Goal: Task Accomplishment & Management: Complete application form

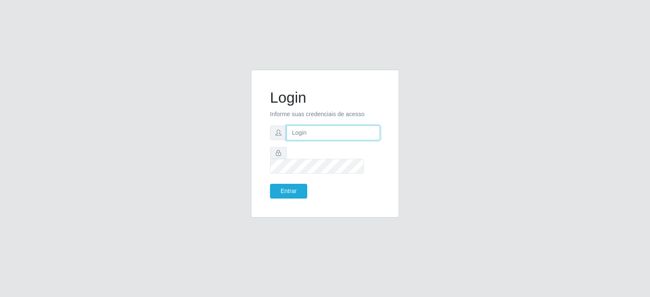
click at [297, 140] on input "text" at bounding box center [332, 133] width 93 height 15
type input "annapaulacst0723@gmail.com"
click at [290, 185] on button "Entrar" at bounding box center [288, 191] width 37 height 15
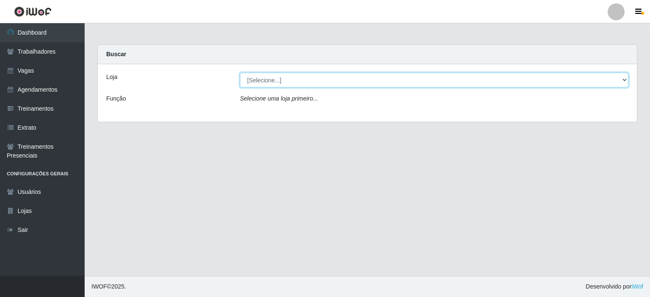
click at [286, 82] on select "[Selecione...] Corte Fácil - Unidade Planalto" at bounding box center [434, 80] width 388 height 15
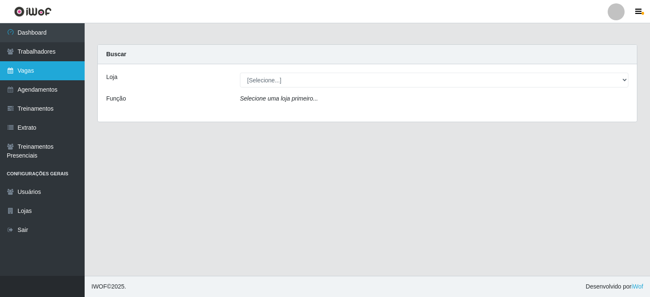
click at [68, 76] on link "Vagas" at bounding box center [42, 70] width 85 height 19
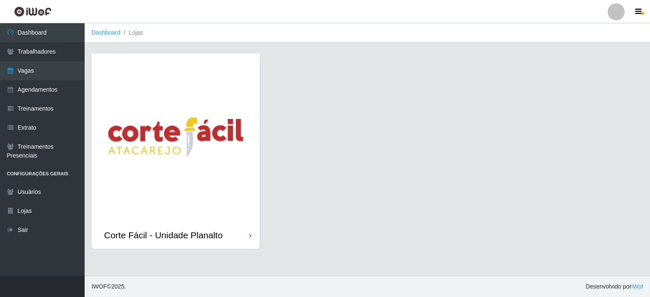
click at [150, 93] on img at bounding box center [175, 137] width 168 height 168
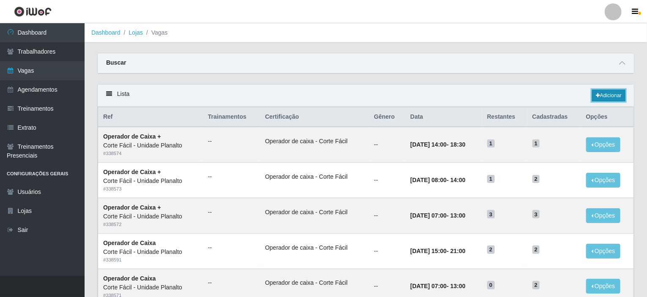
click at [618, 92] on link "Adicionar" at bounding box center [608, 96] width 33 height 12
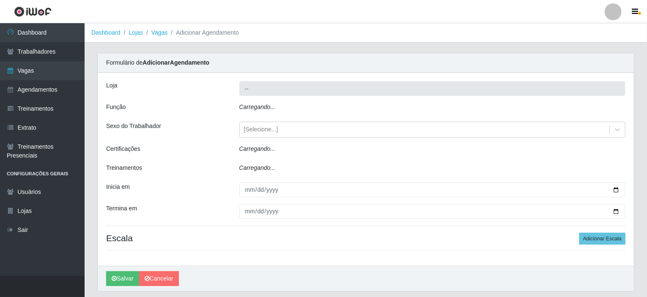
type input "Corte Fácil - Unidade Planalto"
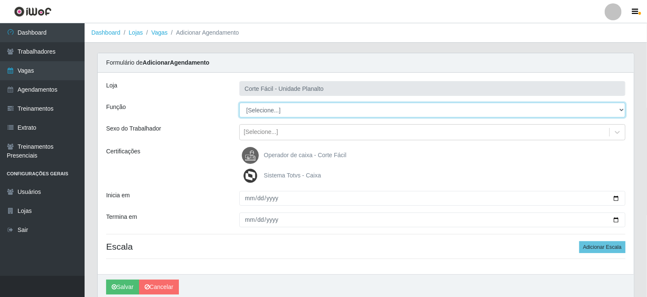
click at [620, 108] on select "[Selecione...] ASG ASG + ASG ++ Auxiliar de Estacionamento Auxiliar de Estacion…" at bounding box center [432, 110] width 387 height 15
select select "107"
click at [239, 103] on select "[Selecione...] ASG ASG + ASG ++ Auxiliar de Estacionamento Auxiliar de Estacion…" at bounding box center [432, 110] width 387 height 15
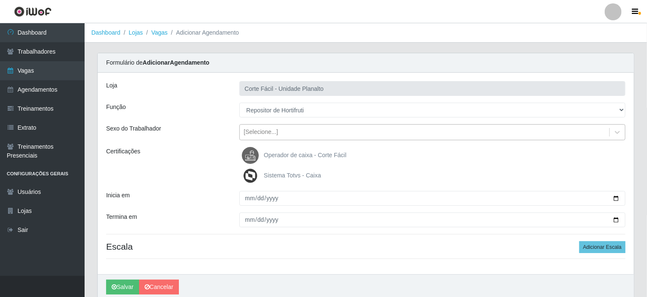
click at [261, 128] on div "[Selecione...]" at bounding box center [261, 132] width 34 height 9
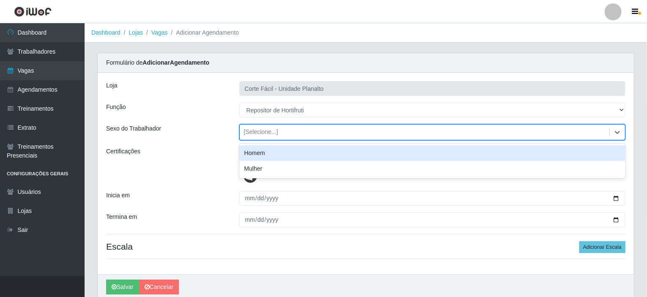
click at [266, 151] on div "Homem" at bounding box center [432, 153] width 387 height 16
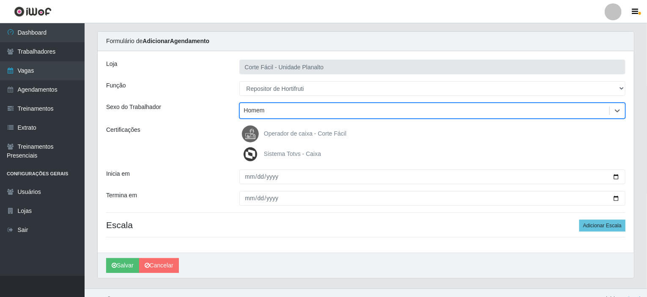
scroll to position [33, 0]
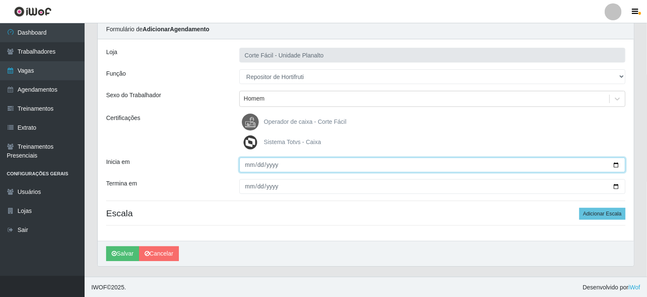
click at [614, 164] on input "Inicia em" at bounding box center [432, 165] width 387 height 15
type input "2025-08-30"
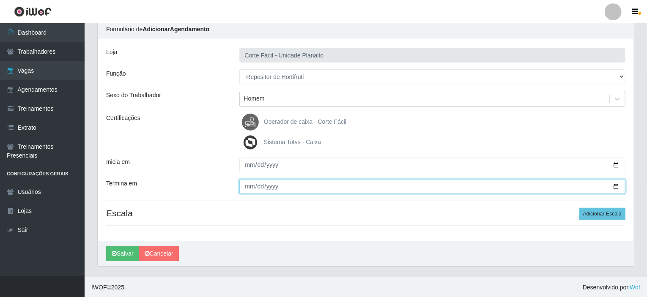
click at [618, 187] on input "Termina em" at bounding box center [432, 186] width 387 height 15
type input "2025-08-30"
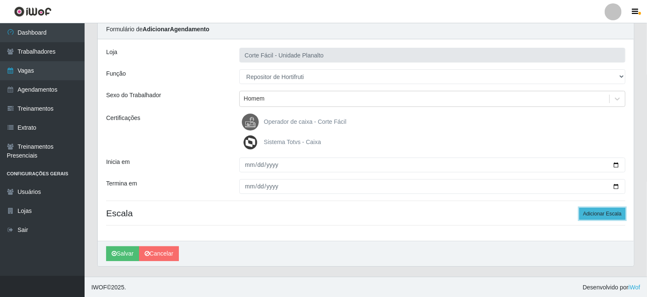
click at [593, 214] on button "Adicionar Escala" at bounding box center [602, 214] width 46 height 12
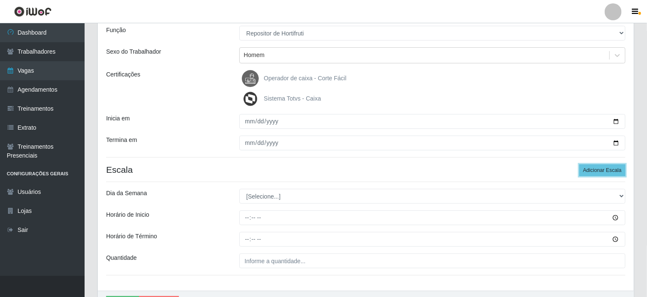
scroll to position [127, 0]
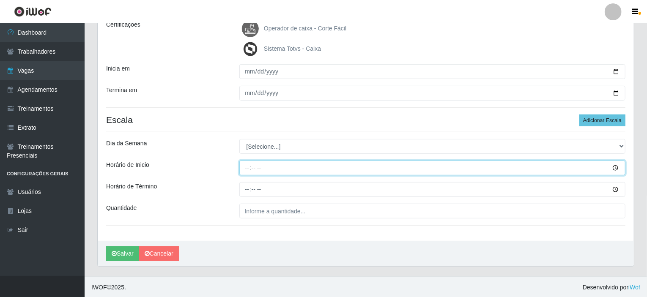
click at [244, 164] on input "Horário de Inicio" at bounding box center [432, 168] width 387 height 15
type input "07:00"
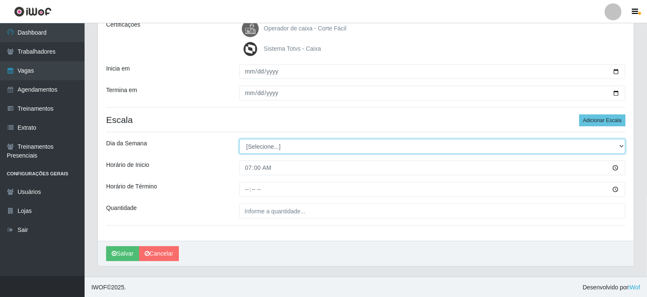
click at [262, 148] on select "[Selecione...] Segunda Terça Quarta Quinta Sexta Sábado Domingo" at bounding box center [432, 146] width 387 height 15
select select "6"
click at [239, 139] on select "[Selecione...] Segunda Terça Quarta Quinta Sexta Sábado Domingo" at bounding box center [432, 146] width 387 height 15
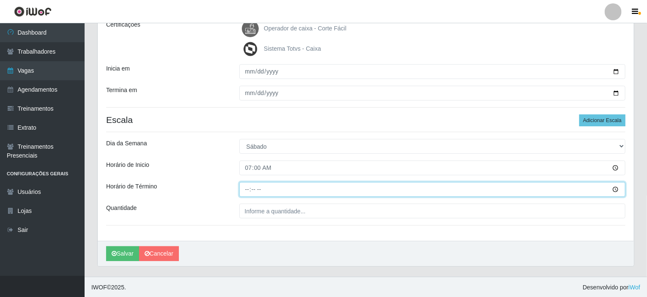
click at [248, 189] on input "Horário de Término" at bounding box center [432, 189] width 387 height 15
type input "13:00"
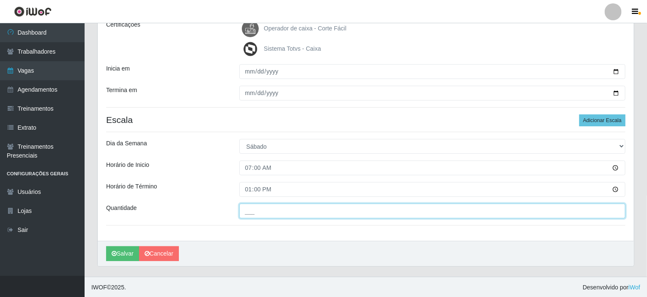
click at [249, 208] on input "___" at bounding box center [432, 211] width 387 height 15
type input "001"
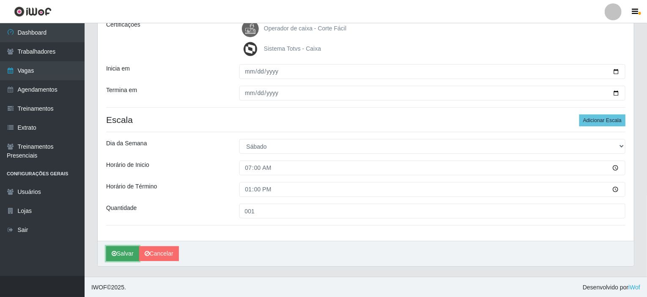
click at [121, 252] on button "Salvar" at bounding box center [122, 254] width 33 height 15
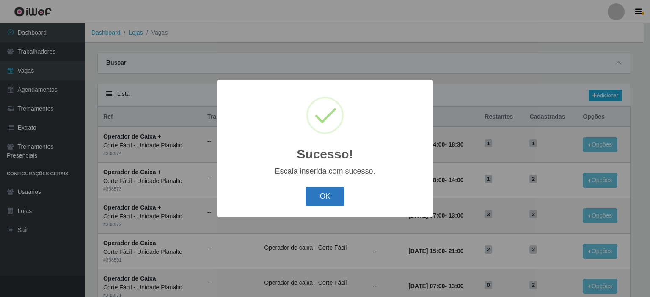
click at [323, 199] on button "OK" at bounding box center [324, 197] width 39 height 20
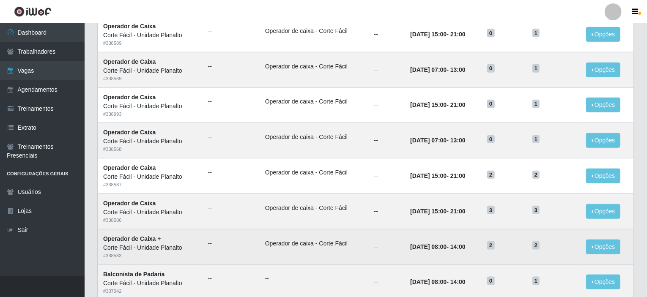
scroll to position [417, 0]
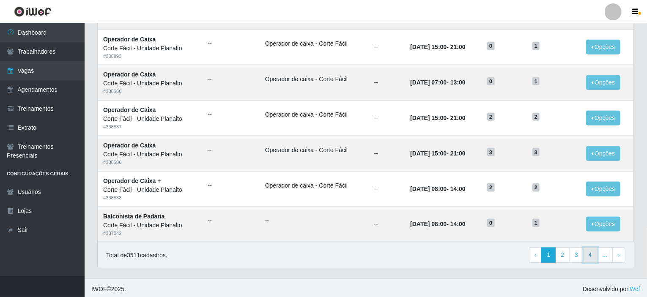
click at [590, 255] on link "4" at bounding box center [590, 255] width 14 height 15
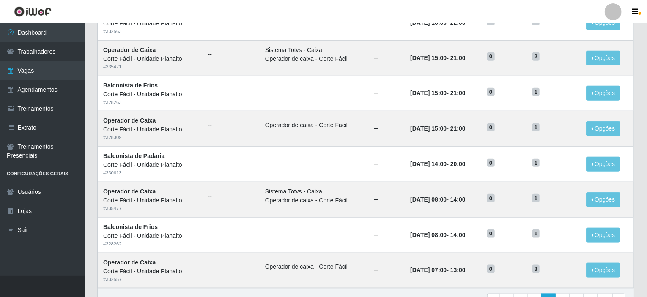
scroll to position [417, 0]
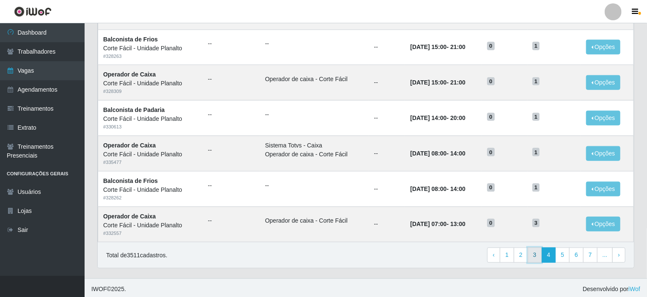
click at [538, 252] on link "3" at bounding box center [535, 255] width 14 height 15
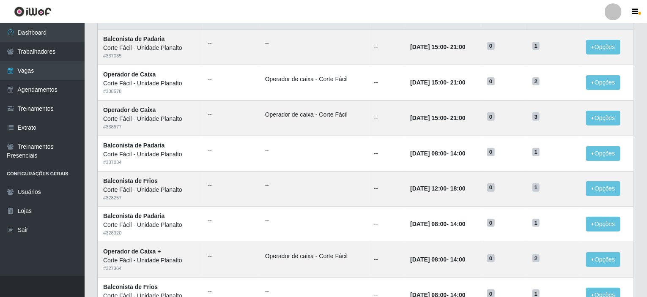
scroll to position [36, 0]
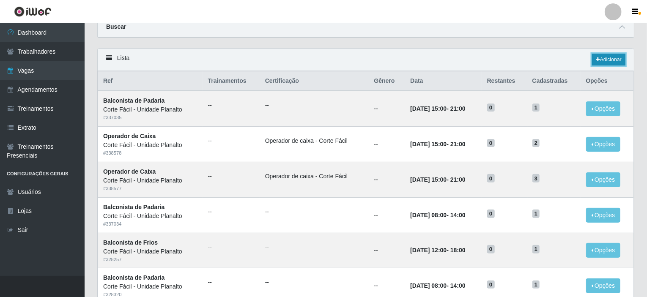
click at [603, 60] on link "Adicionar" at bounding box center [608, 60] width 33 height 12
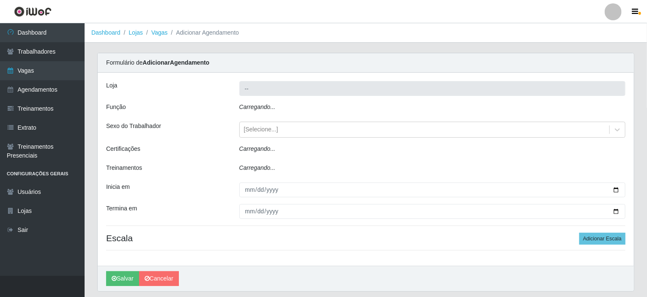
type input "Corte Fácil - Unidade Planalto"
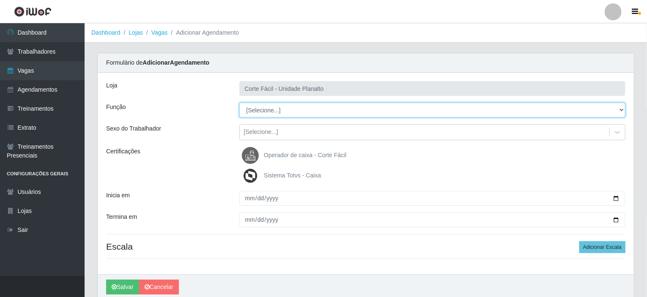
click at [342, 108] on select "[Selecione...] ASG ASG + ASG ++ Auxiliar de Estacionamento Auxiliar de Estacion…" at bounding box center [432, 110] width 387 height 15
select select "107"
click at [239, 103] on select "[Selecione...] ASG ASG + ASG ++ Auxiliar de Estacionamento Auxiliar de Estacion…" at bounding box center [432, 110] width 387 height 15
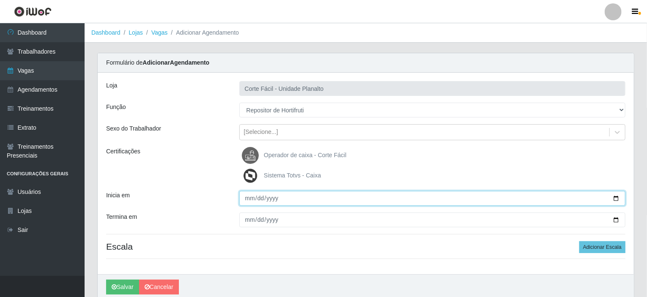
click at [616, 196] on input "Inicia em" at bounding box center [432, 198] width 387 height 15
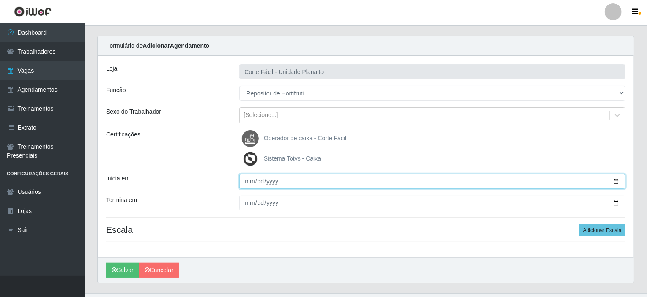
scroll to position [33, 0]
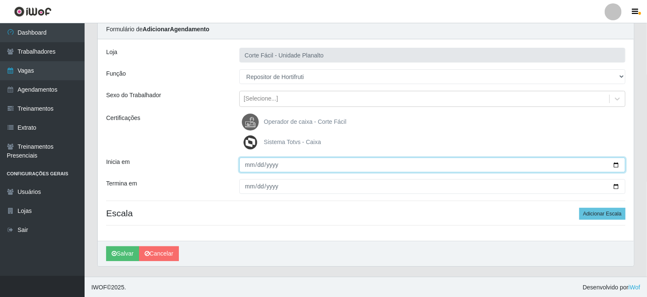
click at [616, 164] on input "Inicia em" at bounding box center [432, 165] width 387 height 15
type input "2025-08-31"
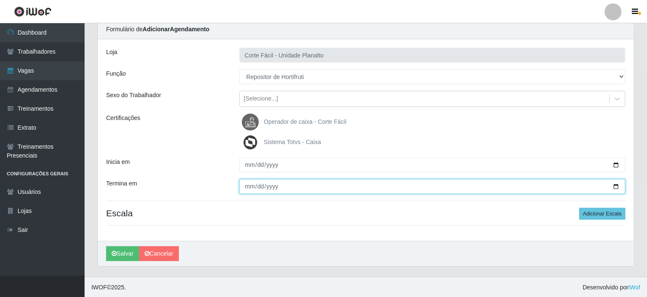
click at [618, 186] on input "Termina em" at bounding box center [432, 186] width 387 height 15
type input "2025-08-31"
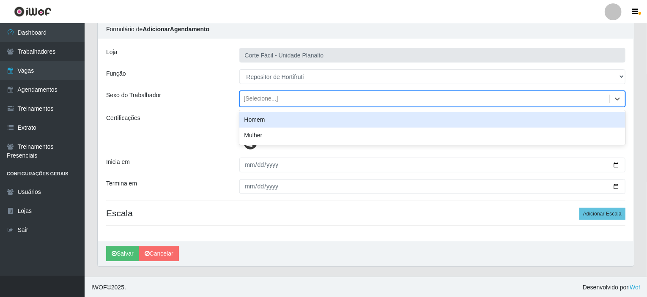
click at [390, 103] on div "[Selecione...]" at bounding box center [425, 99] width 370 height 14
click at [328, 123] on div "Homem" at bounding box center [432, 120] width 387 height 16
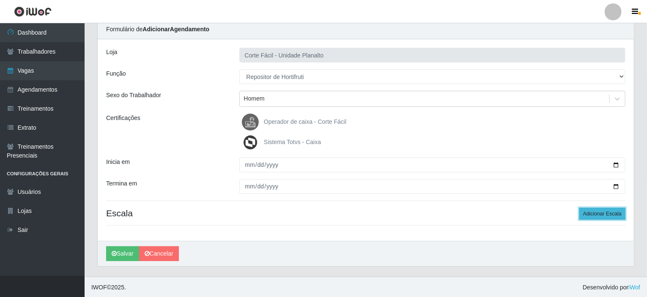
click at [600, 215] on button "Adicionar Escala" at bounding box center [602, 214] width 46 height 12
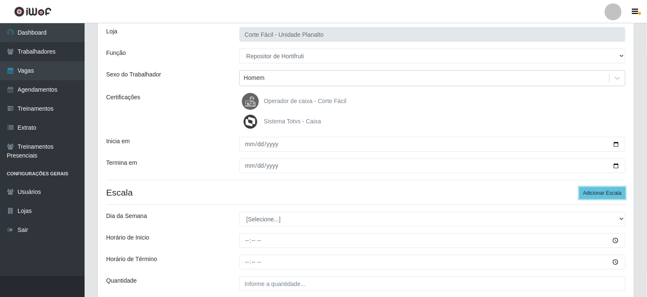
scroll to position [118, 0]
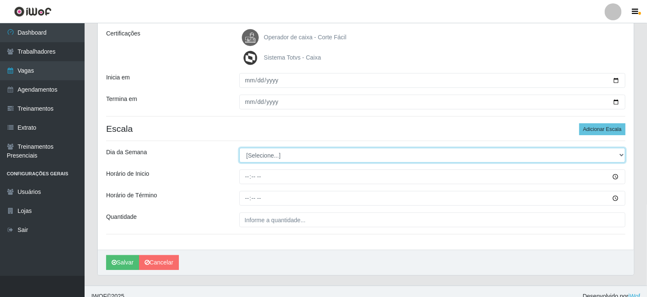
click at [620, 152] on select "[Selecione...] Segunda Terça Quarta Quinta Sexta Sábado Domingo" at bounding box center [432, 155] width 387 height 15
select select "0"
click at [239, 148] on select "[Selecione...] Segunda Terça Quarta Quinta Sexta Sábado Domingo" at bounding box center [432, 155] width 387 height 15
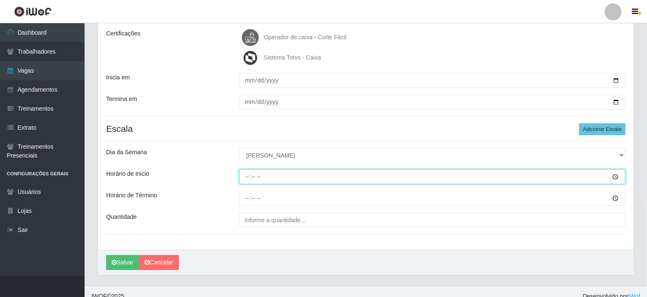
click at [245, 175] on input "Horário de Inicio" at bounding box center [432, 177] width 387 height 15
type input "07:00"
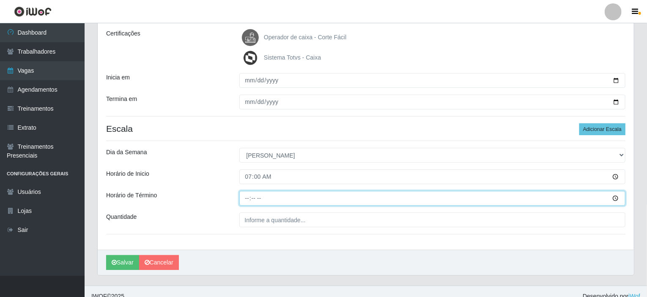
click at [242, 196] on input "Horário de Término" at bounding box center [432, 198] width 387 height 15
type input "13:00"
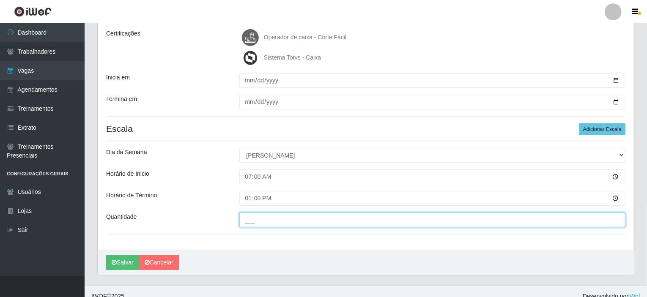
click at [260, 220] on input "___" at bounding box center [432, 220] width 387 height 15
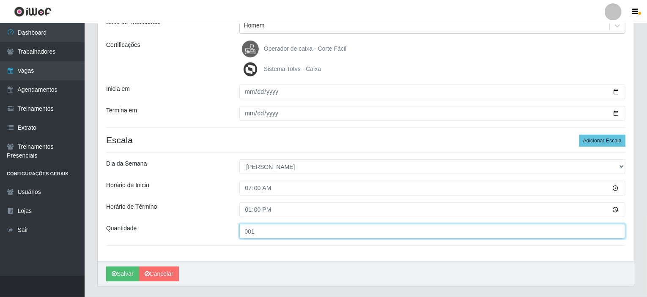
scroll to position [127, 0]
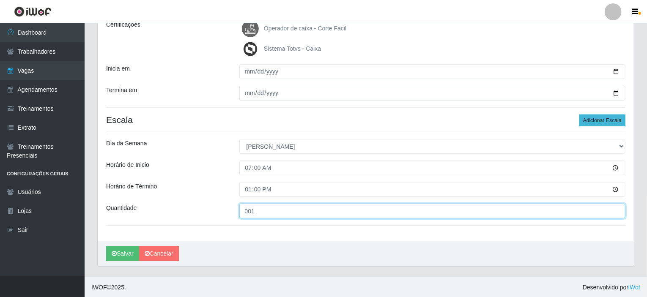
type input "001"
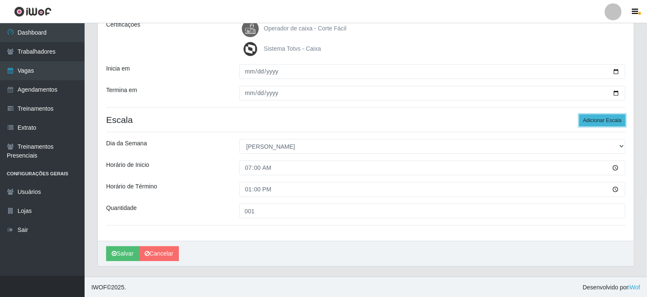
click at [611, 116] on button "Adicionar Escala" at bounding box center [602, 121] width 46 height 12
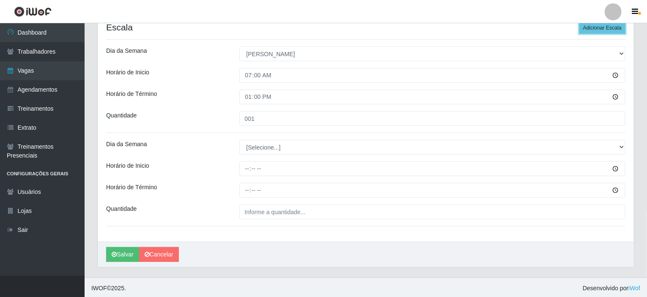
scroll to position [220, 0]
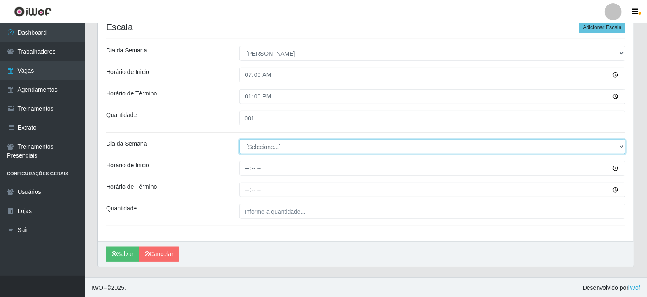
click at [621, 143] on select "[Selecione...] Segunda Terça Quarta Quinta Sexta Sábado Domingo" at bounding box center [432, 147] width 387 height 15
select select "0"
click at [239, 140] on select "[Selecione...] Segunda Terça Quarta Quinta Sexta Sábado Domingo" at bounding box center [432, 147] width 387 height 15
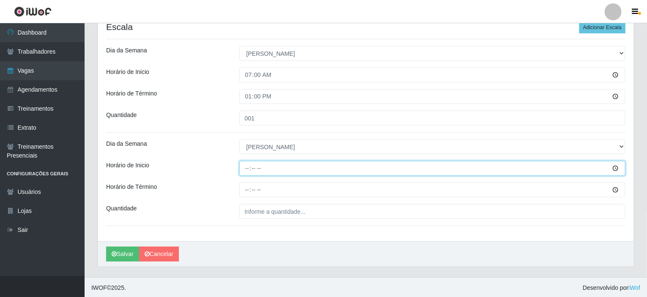
click at [247, 167] on input "Horário de Inicio" at bounding box center [432, 168] width 387 height 15
type input "12:00"
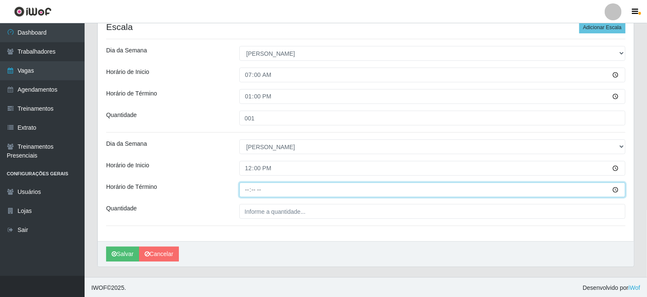
click at [248, 186] on input "Horário de Término" at bounding box center [432, 190] width 387 height 15
type input "18:00"
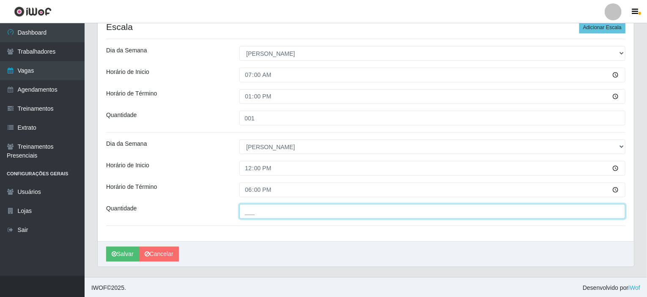
click at [251, 213] on input "___" at bounding box center [432, 211] width 387 height 15
type input "002"
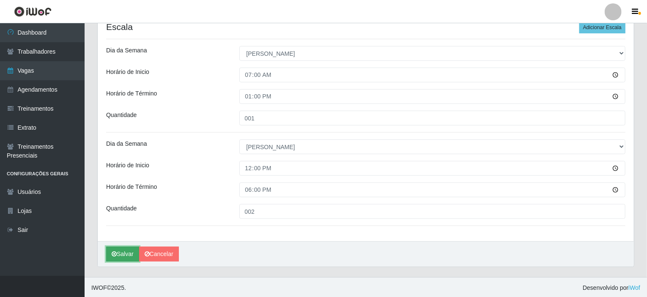
click at [126, 249] on button "Salvar" at bounding box center [122, 254] width 33 height 15
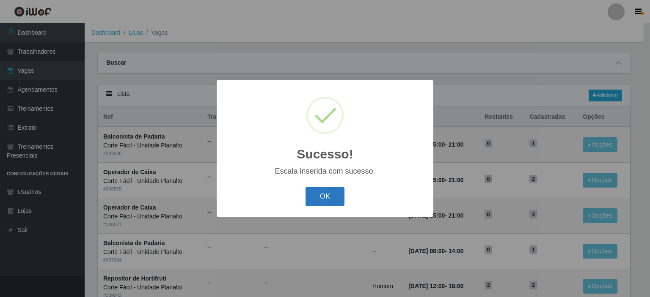
click at [318, 192] on button "OK" at bounding box center [324, 197] width 39 height 20
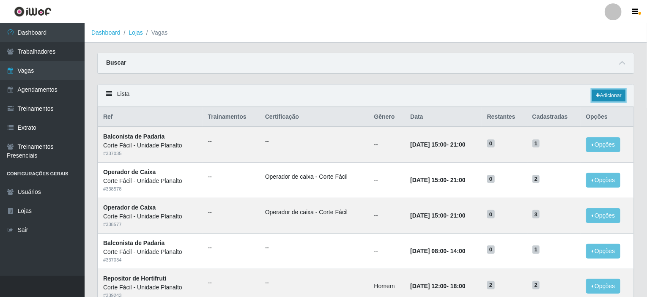
click at [606, 94] on link "Adicionar" at bounding box center [608, 96] width 33 height 12
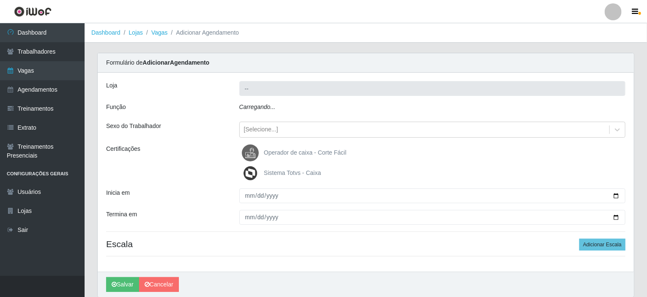
type input "Corte Fácil - Unidade Planalto"
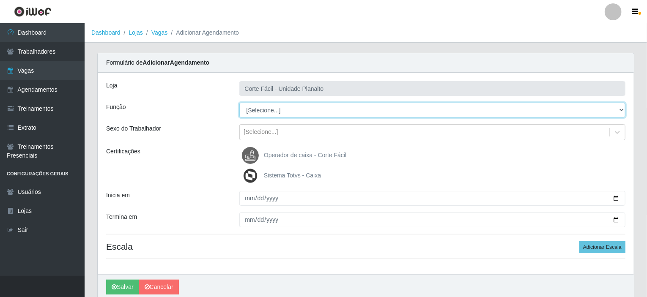
click at [622, 107] on select "[Selecione...] ASG ASG + ASG ++ Auxiliar de Estacionamento Auxiliar de Estacion…" at bounding box center [432, 110] width 387 height 15
select select "118"
click at [239, 103] on select "[Selecione...] ASG ASG + ASG ++ Auxiliar de Estacionamento Auxiliar de Estacion…" at bounding box center [432, 110] width 387 height 15
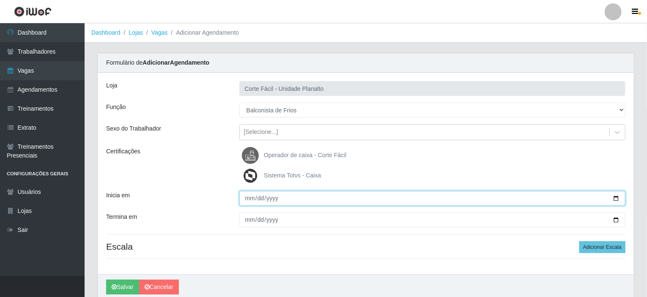
click at [616, 197] on input "Inicia em" at bounding box center [432, 198] width 387 height 15
type input "2025-09-01"
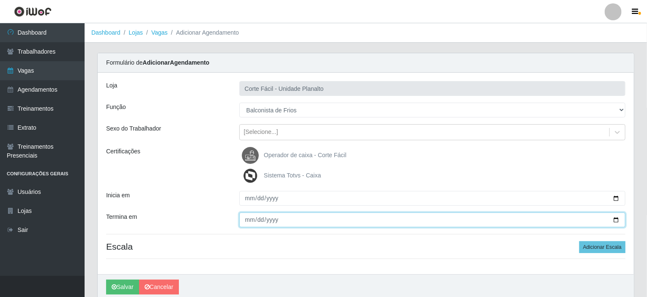
click at [615, 222] on input "Termina em" at bounding box center [432, 220] width 387 height 15
type input "2025-09-06"
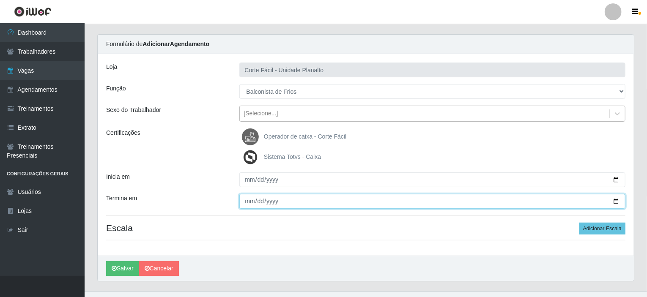
scroll to position [33, 0]
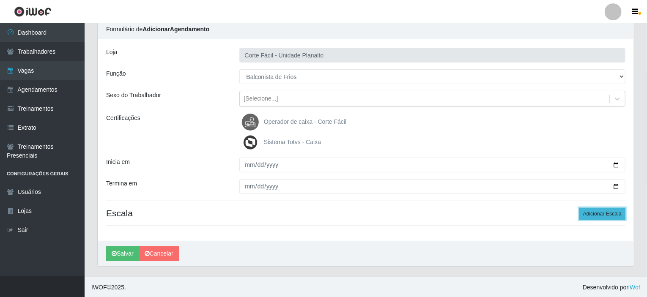
click at [600, 211] on button "Adicionar Escala" at bounding box center [602, 214] width 46 height 12
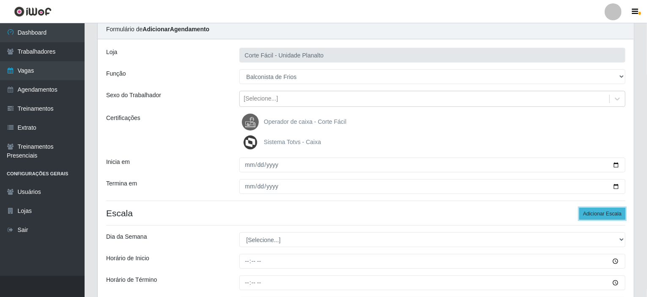
click at [600, 211] on button "Adicionar Escala" at bounding box center [602, 214] width 46 height 12
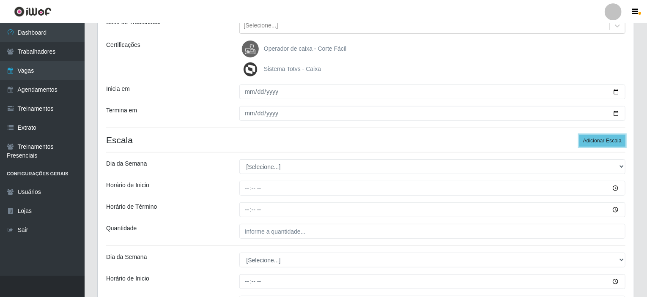
scroll to position [118, 0]
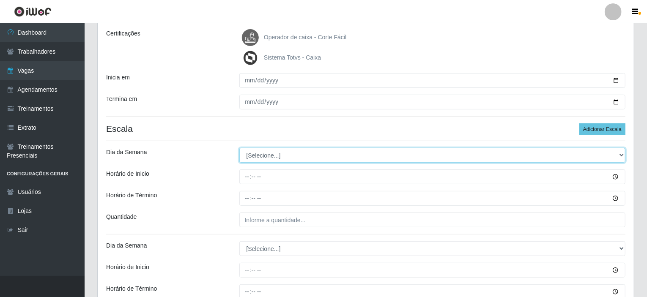
click at [625, 153] on select "[Selecione...] Segunda Terça Quarta Quinta Sexta Sábado Domingo" at bounding box center [432, 155] width 387 height 15
select select "1"
click at [239, 148] on select "[Selecione...] Segunda Terça Quarta Quinta Sexta Sábado Domingo" at bounding box center [432, 155] width 387 height 15
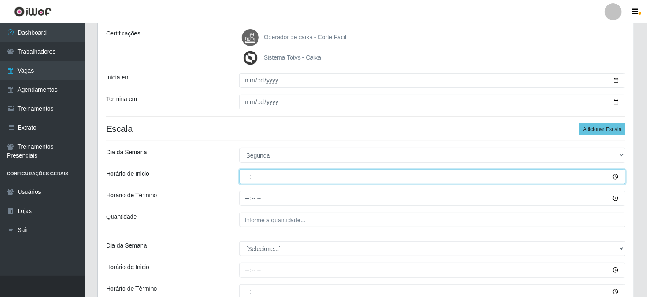
click at [243, 176] on input "Horário de Inicio" at bounding box center [432, 177] width 387 height 15
type input "08:00"
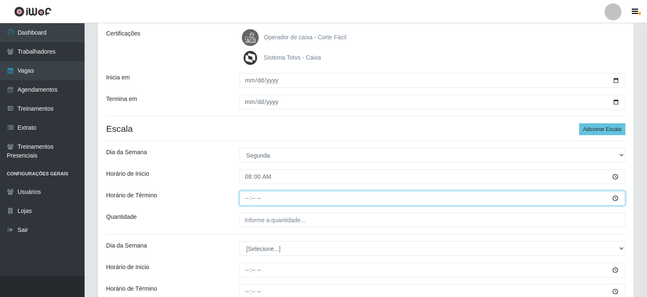
click at [246, 199] on input "Horário de Término" at bounding box center [432, 198] width 387 height 15
type input "14:00"
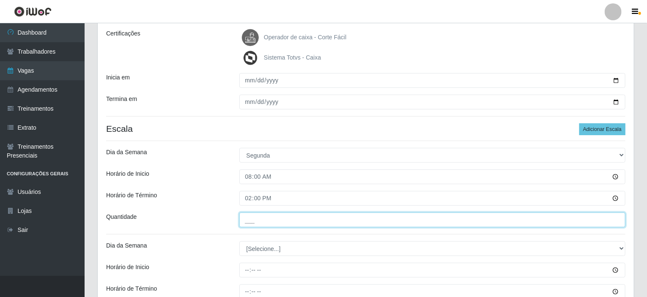
click at [250, 219] on input "___" at bounding box center [432, 220] width 387 height 15
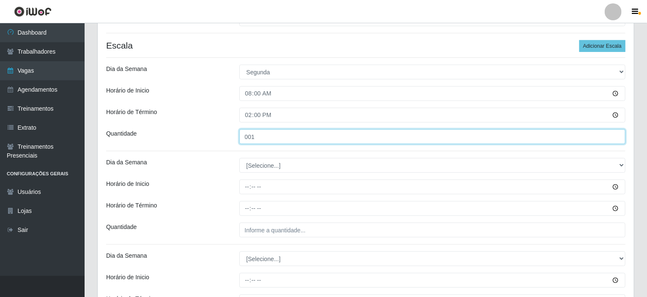
scroll to position [203, 0]
type input "001"
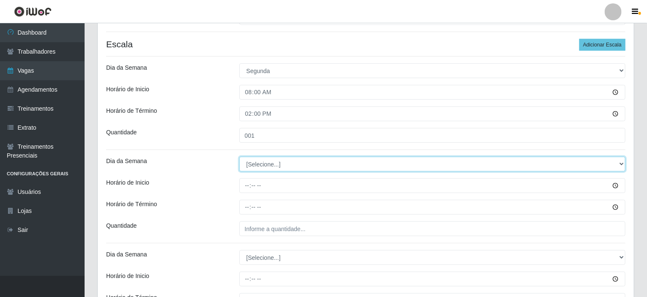
click at [624, 163] on select "[Selecione...] Segunda Terça Quarta Quinta Sexta Sábado Domingo" at bounding box center [432, 164] width 387 height 15
select select "1"
click at [239, 157] on select "[Selecione...] Segunda Terça Quarta Quinta Sexta Sábado Domingo" at bounding box center [432, 164] width 387 height 15
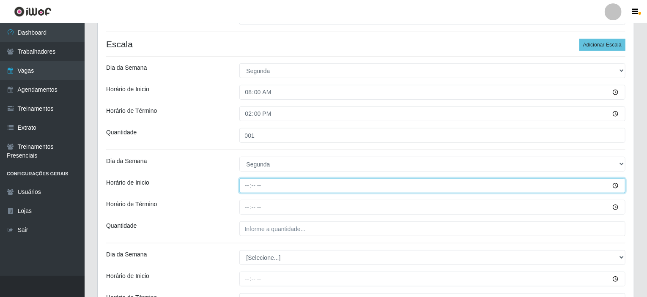
click at [245, 185] on input "Horário de Inicio" at bounding box center [432, 185] width 387 height 15
type input "15:00"
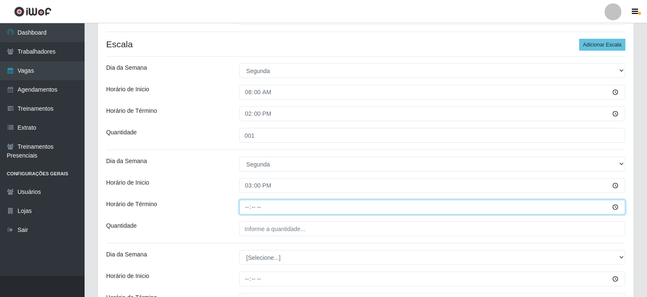
click at [250, 205] on input "Horário de Término" at bounding box center [432, 207] width 387 height 15
type input "21:00"
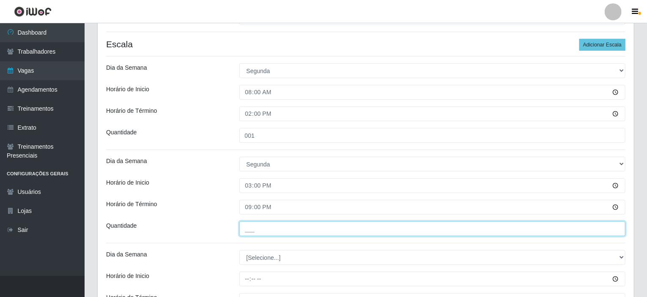
click at [255, 230] on input "___" at bounding box center [432, 229] width 387 height 15
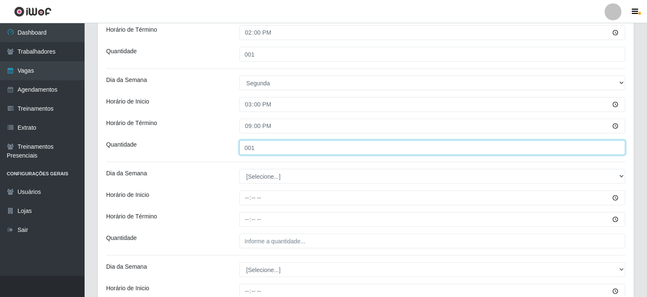
scroll to position [287, 0]
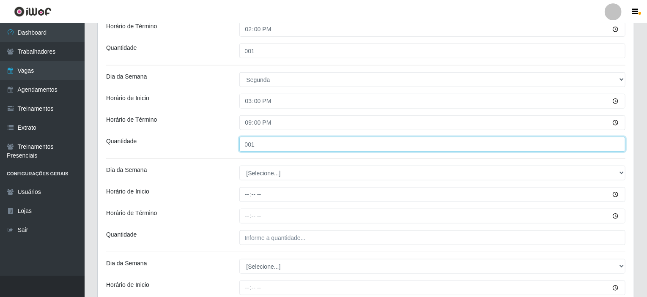
type input "001"
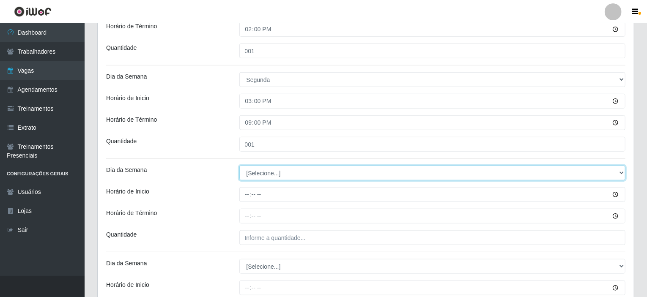
click at [622, 173] on select "[Selecione...] Segunda Terça Quarta Quinta Sexta Sábado Domingo" at bounding box center [432, 173] width 387 height 15
select select "2"
click at [239, 166] on select "[Selecione...] Segunda Terça Quarta Quinta Sexta Sábado Domingo" at bounding box center [432, 173] width 387 height 15
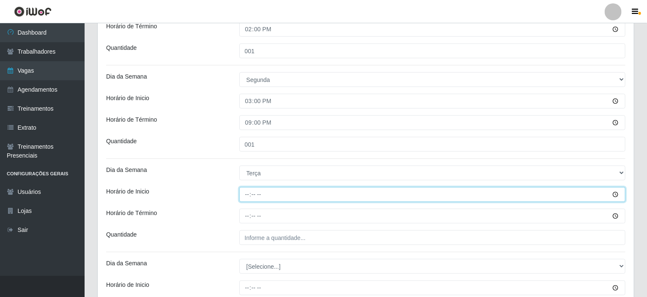
click at [246, 192] on input "Horário de Inicio" at bounding box center [432, 194] width 387 height 15
type input "08:00"
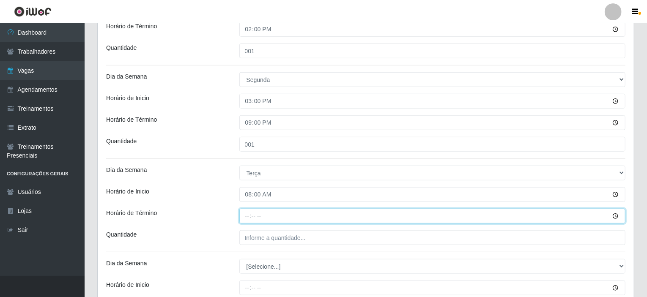
click at [246, 211] on input "Horário de Término" at bounding box center [432, 216] width 387 height 15
type input "14:00"
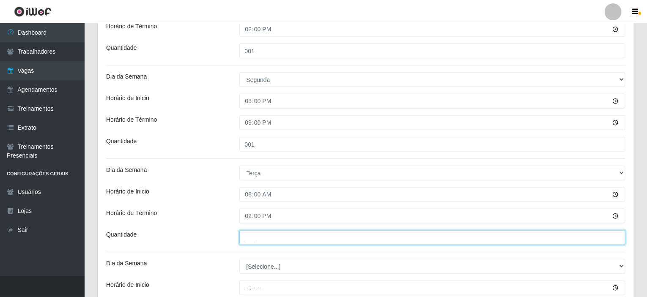
click at [251, 236] on input "___" at bounding box center [432, 237] width 387 height 15
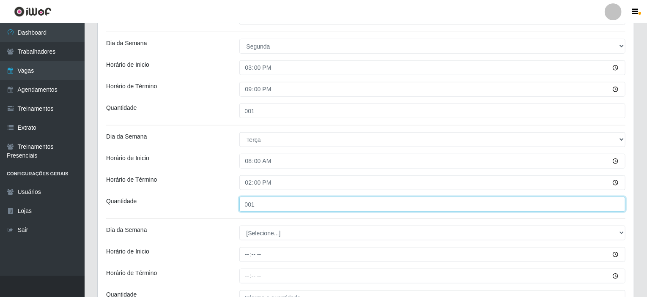
scroll to position [372, 0]
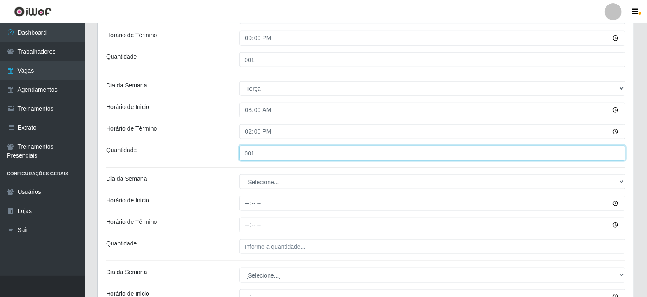
type input "001"
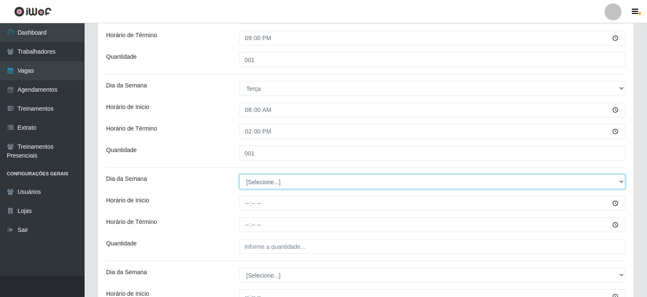
click at [277, 182] on select "[Selecione...] Segunda Terça Quarta Quinta Sexta Sábado Domingo" at bounding box center [432, 182] width 387 height 15
select select "2"
click at [239, 175] on select "[Selecione...] Segunda Terça Quarta Quinta Sexta Sábado Domingo" at bounding box center [432, 182] width 387 height 15
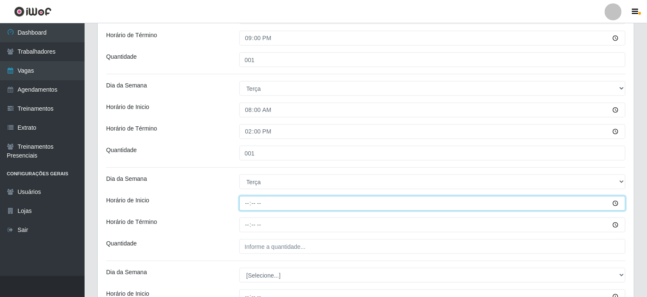
click at [246, 203] on input "Horário de Inicio" at bounding box center [432, 203] width 387 height 15
type input "15:00"
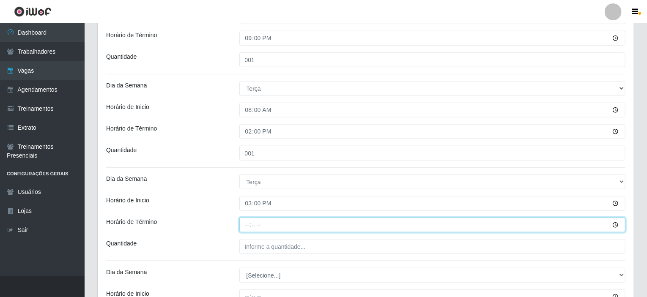
click at [248, 225] on input "Horário de Término" at bounding box center [432, 225] width 387 height 15
type input "21:00"
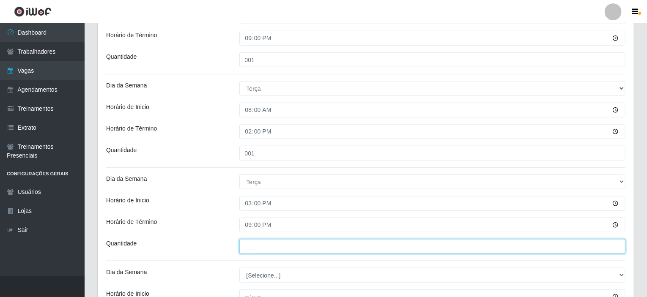
click at [251, 248] on input "___" at bounding box center [432, 246] width 387 height 15
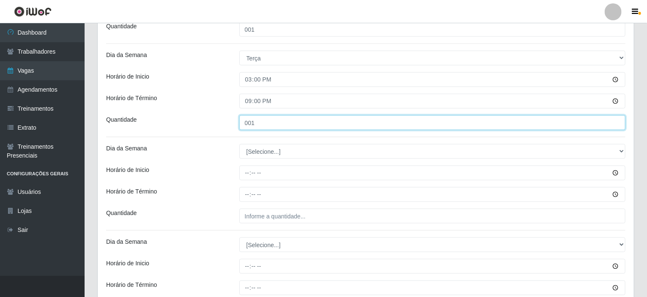
scroll to position [499, 0]
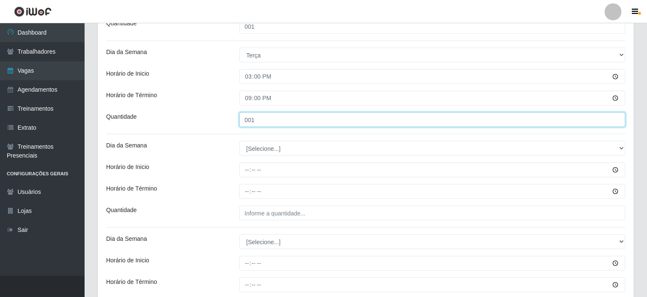
type input "001"
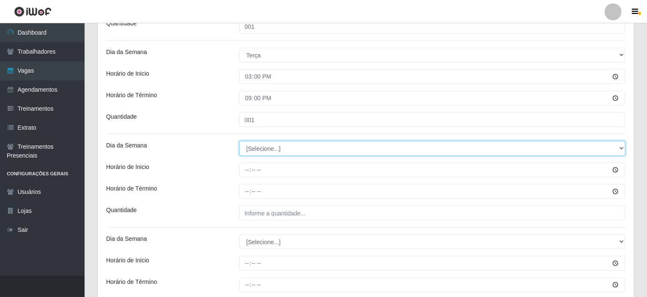
click at [280, 151] on select "[Selecione...] Segunda Terça Quarta Quinta Sexta Sábado Domingo" at bounding box center [432, 148] width 387 height 15
select select "3"
click at [239, 141] on select "[Selecione...] Segunda Terça Quarta Quinta Sexta Sábado Domingo" at bounding box center [432, 148] width 387 height 15
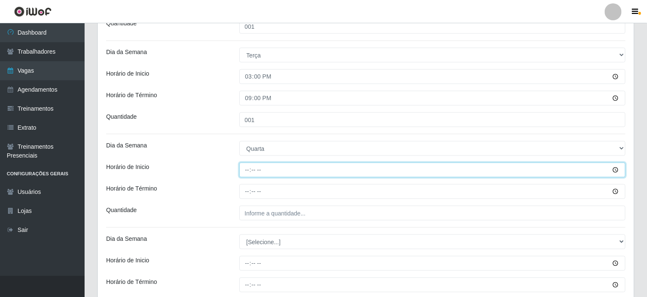
click at [246, 170] on input "Horário de Inicio" at bounding box center [432, 170] width 387 height 15
type input "08:00"
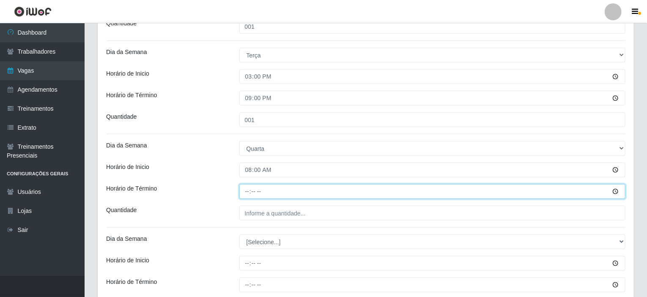
click at [247, 192] on input "Horário de Término" at bounding box center [432, 191] width 387 height 15
type input "14:00"
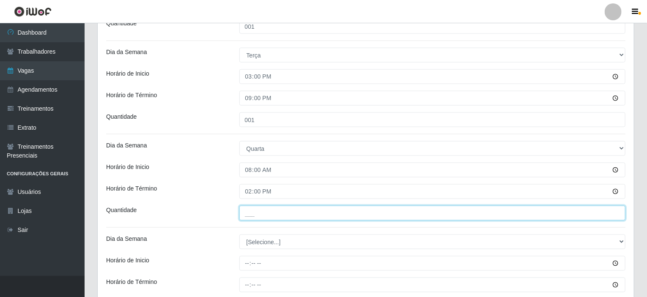
click at [252, 216] on input "___" at bounding box center [432, 213] width 387 height 15
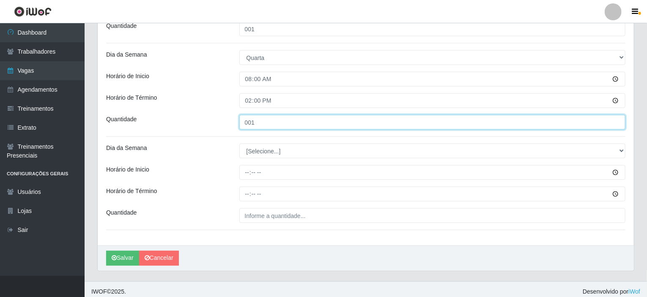
scroll to position [594, 0]
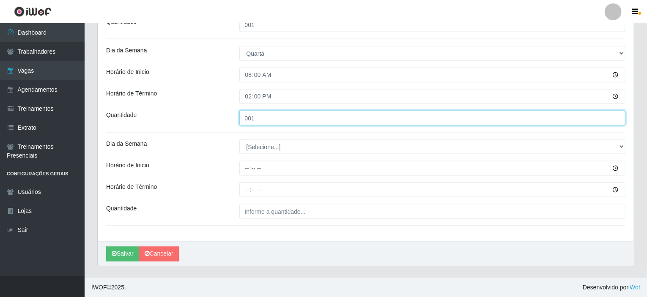
type input "001"
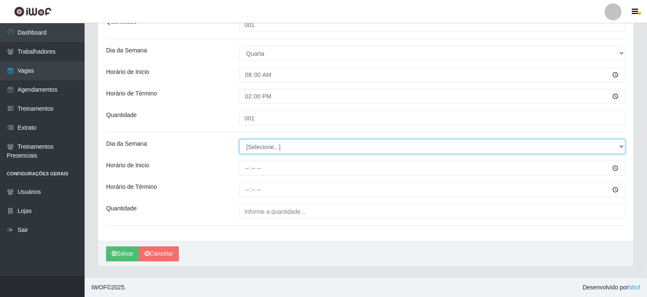
click at [268, 145] on select "[Selecione...] Segunda Terça Quarta Quinta Sexta Sábado Domingo" at bounding box center [432, 147] width 387 height 15
select select "3"
click at [239, 140] on select "[Selecione...] Segunda Terça Quarta Quinta Sexta Sábado Domingo" at bounding box center [432, 147] width 387 height 15
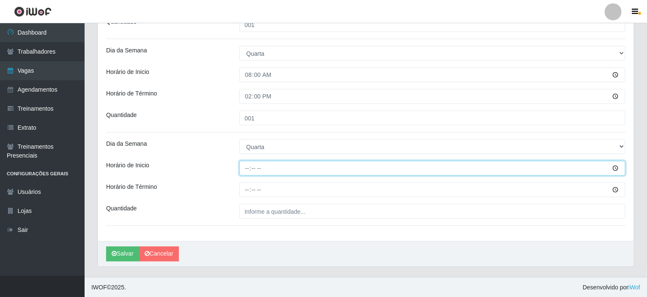
click at [247, 169] on input "Horário de Inicio" at bounding box center [432, 168] width 387 height 15
type input "15:00"
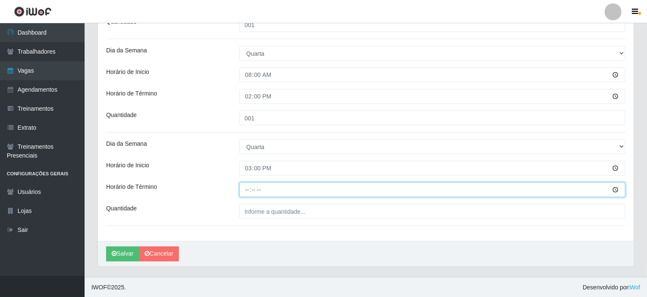
click at [249, 190] on input "Horário de Término" at bounding box center [432, 190] width 387 height 15
type input "21:00"
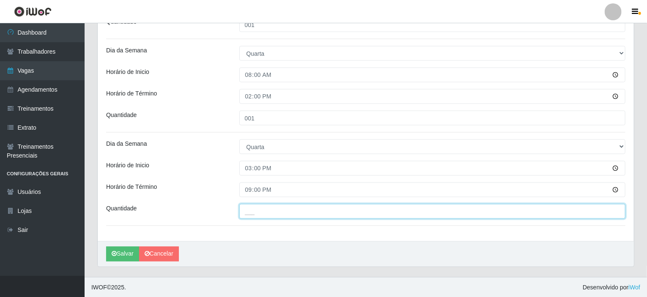
click at [256, 214] on input "___" at bounding box center [432, 211] width 387 height 15
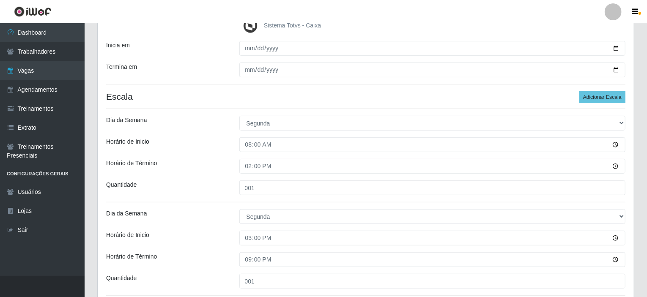
scroll to position [129, 0]
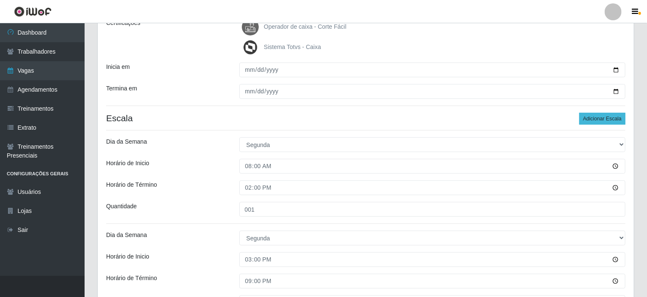
type input "001"
click at [598, 117] on button "Adicionar Escala" at bounding box center [602, 119] width 46 height 12
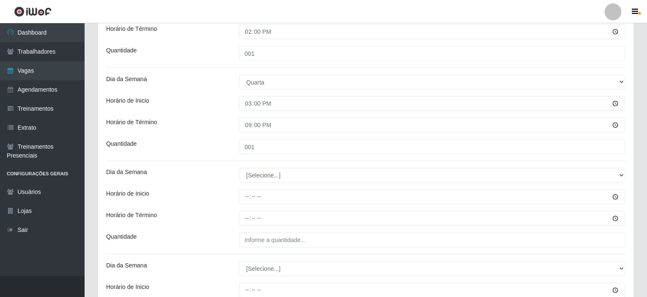
scroll to position [678, 0]
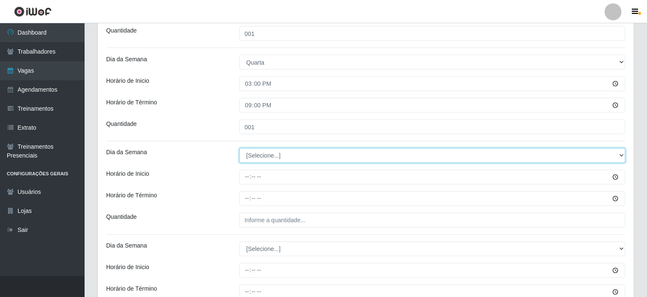
drag, startPoint x: 620, startPoint y: 154, endPoint x: 567, endPoint y: 156, distance: 52.9
click at [619, 154] on select "[Selecione...] Segunda Terça Quarta Quinta Sexta Sábado Domingo" at bounding box center [432, 155] width 387 height 15
select select "4"
click at [239, 148] on select "[Selecione...] Segunda Terça Quarta Quinta Sexta Sábado Domingo" at bounding box center [432, 155] width 387 height 15
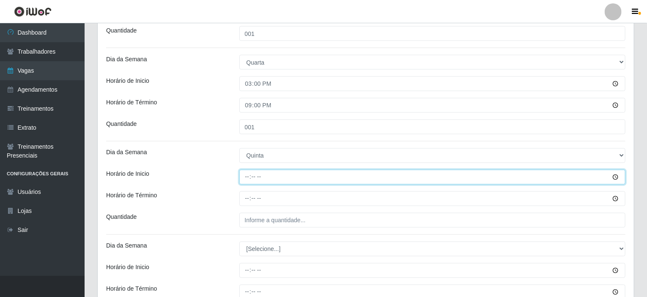
click at [245, 176] on input "Horário de Inicio" at bounding box center [432, 177] width 387 height 15
type input "08:00"
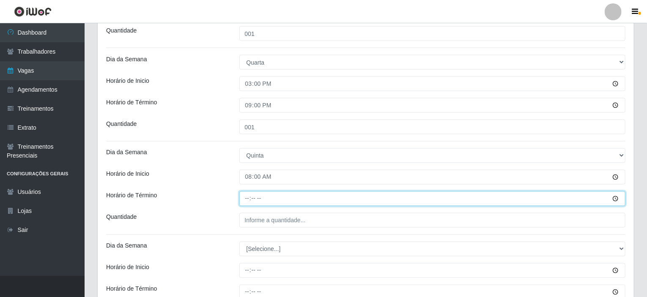
click at [249, 194] on input "Horário de Término" at bounding box center [432, 199] width 387 height 15
type input "14:00"
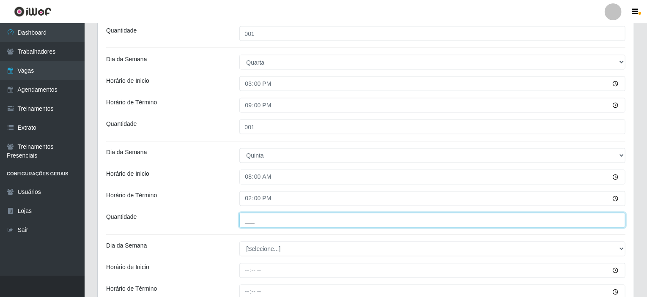
click at [250, 217] on input "___" at bounding box center [432, 220] width 387 height 15
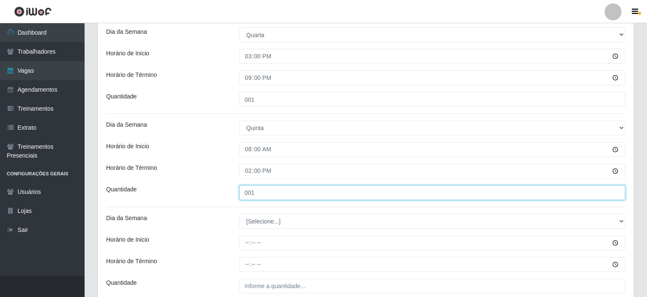
scroll to position [721, 0]
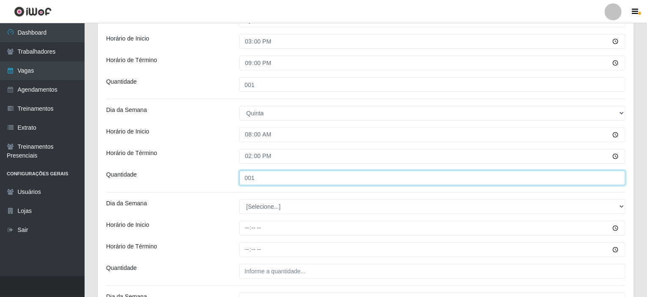
type input "001"
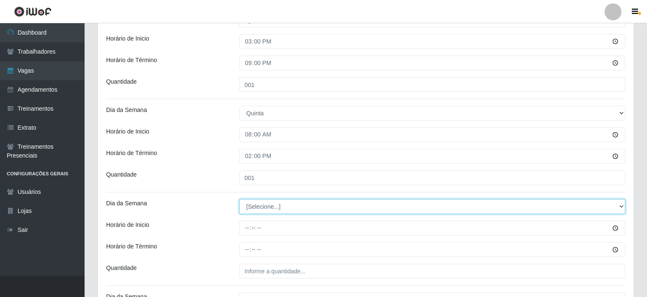
click at [272, 211] on select "[Selecione...] Segunda Terça Quarta Quinta Sexta Sábado Domingo" at bounding box center [432, 207] width 387 height 15
select select "5"
click at [239, 200] on select "[Selecione...] Segunda Terça Quarta Quinta Sexta Sábado Domingo" at bounding box center [432, 207] width 387 height 15
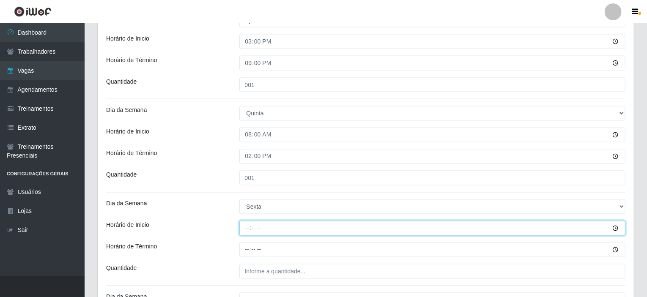
click at [247, 227] on input "Horário de Inicio" at bounding box center [432, 228] width 387 height 15
type input "08:00"
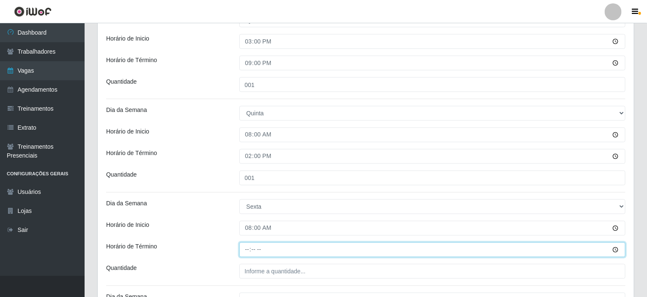
click at [247, 251] on input "Horário de Término" at bounding box center [432, 250] width 387 height 15
type input "14:00"
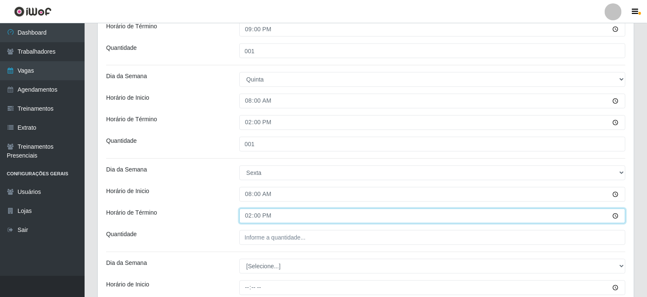
scroll to position [805, 0]
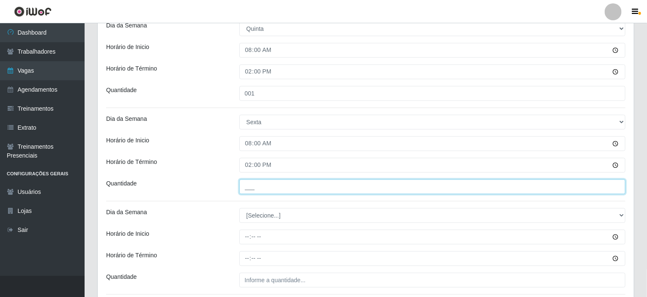
click at [263, 189] on input "___" at bounding box center [432, 187] width 387 height 15
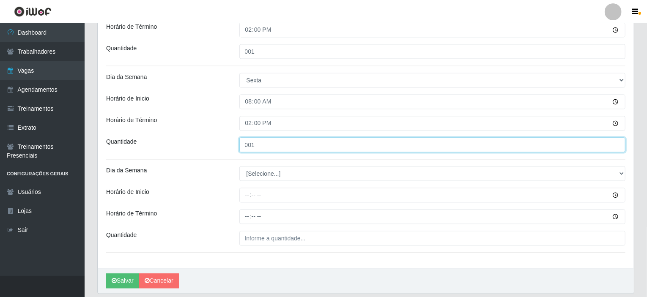
type input "001"
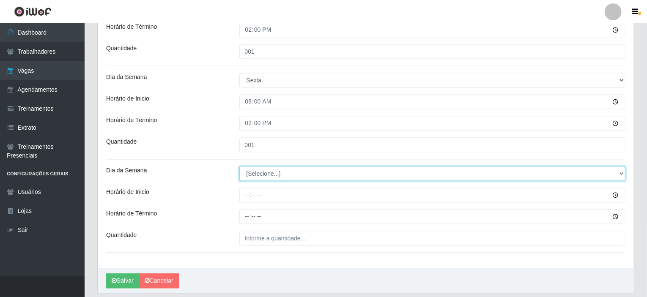
click at [265, 173] on select "[Selecione...] Segunda Terça Quarta Quinta Sexta Sábado Domingo" at bounding box center [432, 173] width 387 height 15
select select "6"
click at [239, 166] on select "[Selecione...] Segunda Terça Quarta Quinta Sexta Sábado Domingo" at bounding box center [432, 173] width 387 height 15
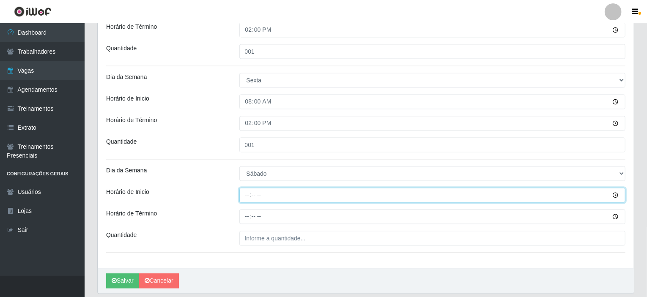
click at [247, 192] on input "Horário de Inicio" at bounding box center [432, 195] width 387 height 15
type input "08:00"
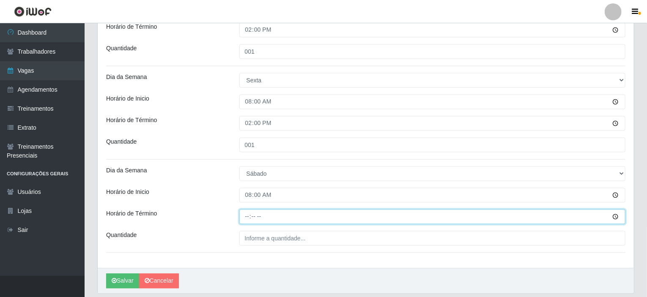
click at [249, 214] on input "Horário de Término" at bounding box center [432, 216] width 387 height 15
type input "14:00"
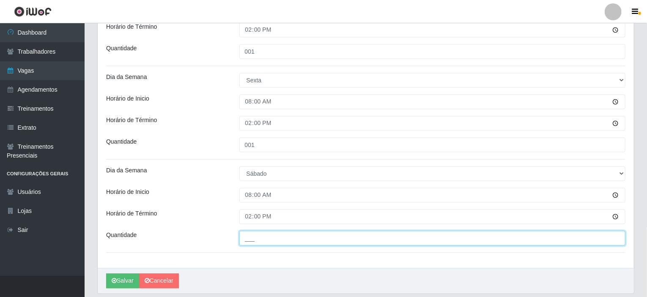
click at [257, 241] on input "___" at bounding box center [432, 238] width 387 height 15
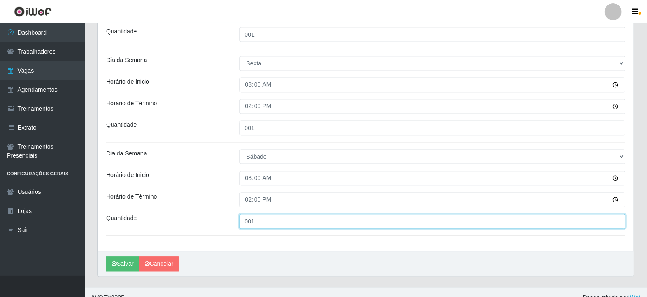
scroll to position [874, 0]
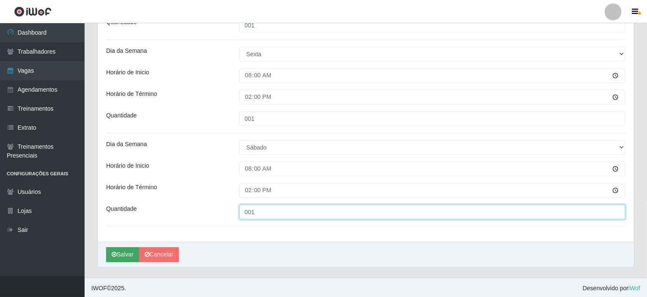
type input "001"
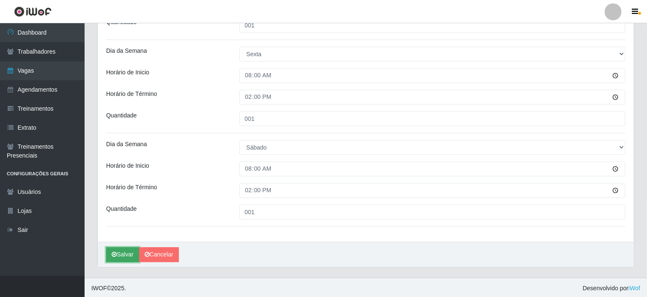
click at [125, 253] on button "Salvar" at bounding box center [122, 254] width 33 height 15
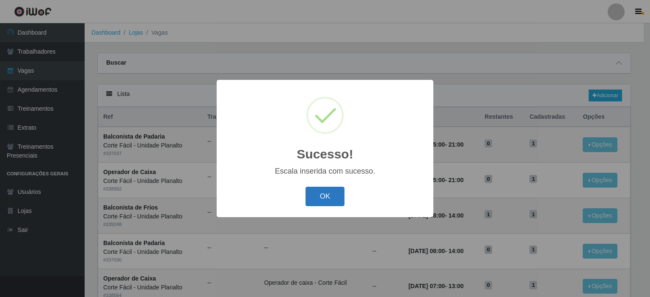
click at [321, 191] on button "OK" at bounding box center [324, 197] width 39 height 20
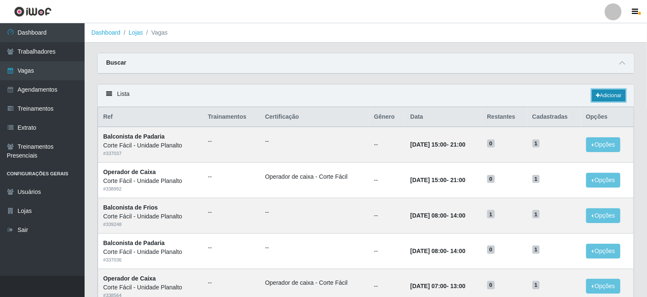
click at [609, 91] on link "Adicionar" at bounding box center [608, 96] width 33 height 12
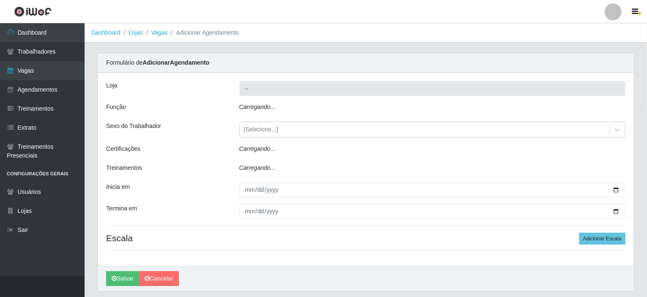
type input "Corte Fácil - Unidade Planalto"
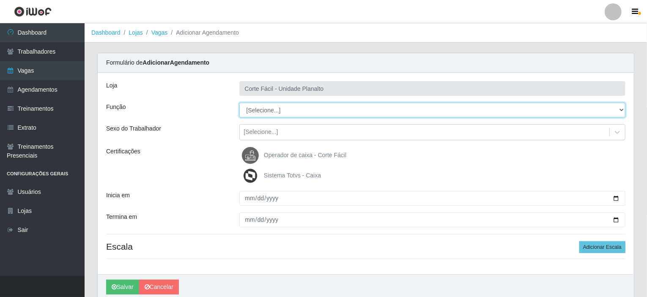
click at [624, 107] on select "[Selecione...] ASG ASG + ASG ++ Auxiliar de Estacionamento Auxiliar de Estacion…" at bounding box center [432, 110] width 387 height 15
click at [279, 107] on select "[Selecione...] ASG ASG + ASG ++ Auxiliar de Estacionamento Auxiliar de Estacion…" at bounding box center [432, 110] width 387 height 15
select select "118"
click at [239, 103] on select "[Selecione...] ASG ASG + ASG ++ Auxiliar de Estacionamento Auxiliar de Estacion…" at bounding box center [432, 110] width 387 height 15
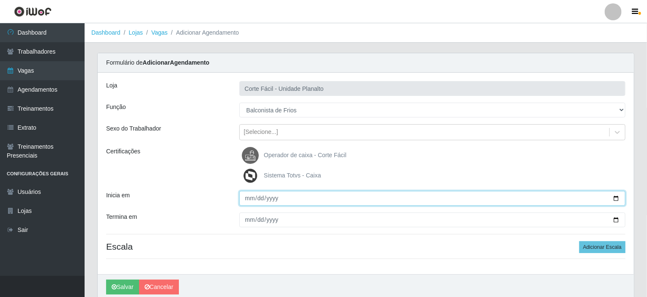
click at [611, 196] on input "Inicia em" at bounding box center [432, 198] width 387 height 15
click at [613, 198] on input "Inicia em" at bounding box center [432, 198] width 387 height 15
type input "2025-09-07"
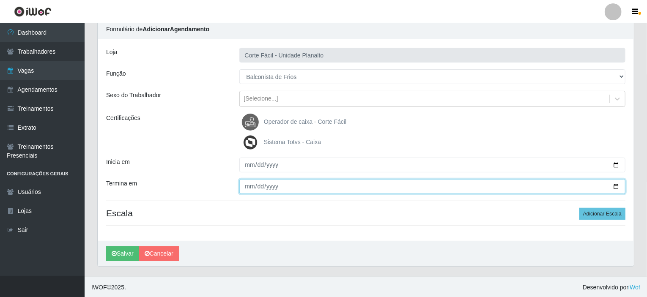
click at [617, 185] on input "Termina em" at bounding box center [432, 186] width 387 height 15
type input "2025-09-07"
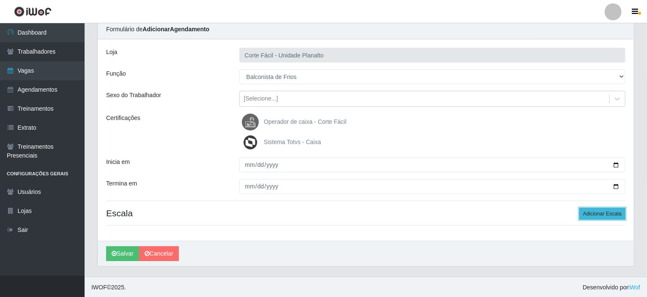
click at [592, 214] on button "Adicionar Escala" at bounding box center [602, 214] width 46 height 12
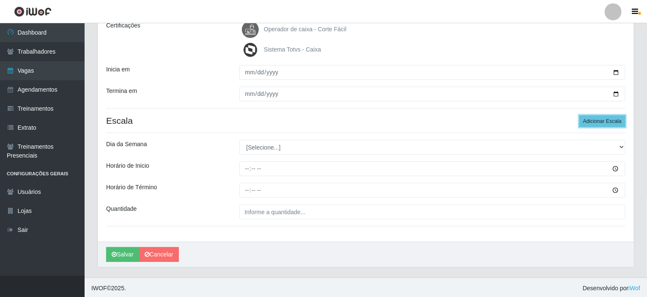
scroll to position [127, 0]
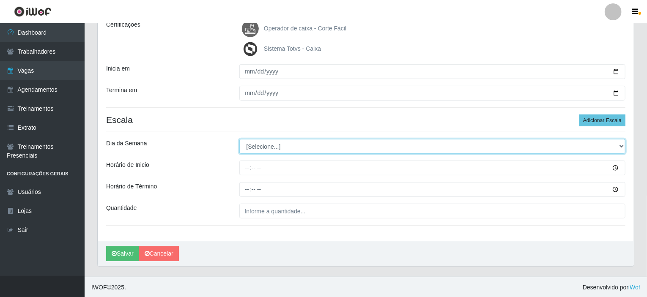
click at [620, 146] on select "[Selecione...] Segunda Terça Quarta Quinta Sexta Sábado Domingo" at bounding box center [432, 146] width 387 height 15
select select "0"
click at [239, 139] on select "[Selecione...] Segunda Terça Quarta Quinta Sexta Sábado Domingo" at bounding box center [432, 146] width 387 height 15
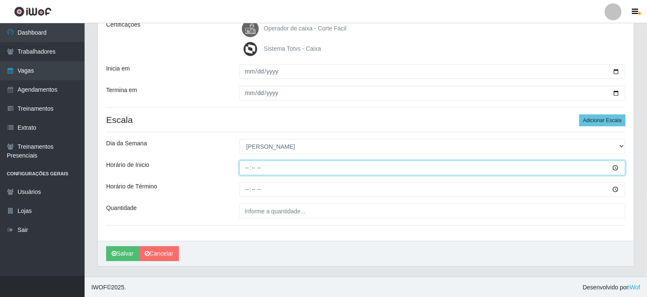
click at [247, 168] on input "Horário de Inicio" at bounding box center [432, 168] width 387 height 15
type input "08:00"
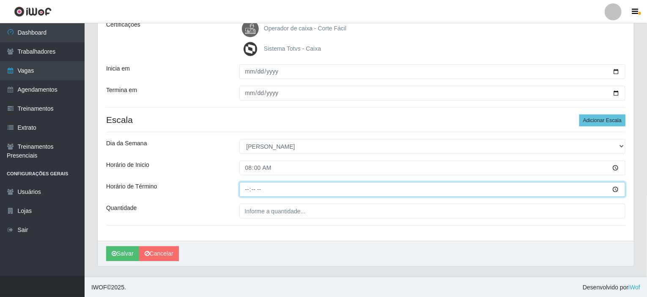
click at [247, 191] on input "Horário de Término" at bounding box center [432, 189] width 387 height 15
type input "14:00"
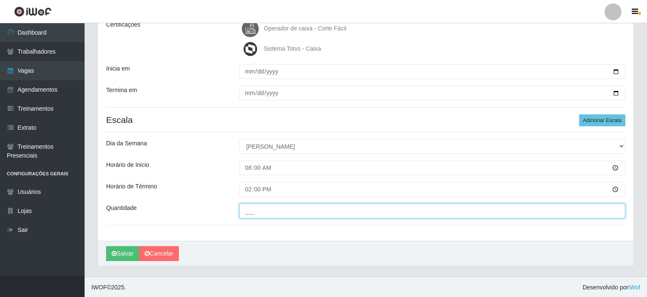
click at [250, 213] on input "___" at bounding box center [432, 211] width 387 height 15
type input "001"
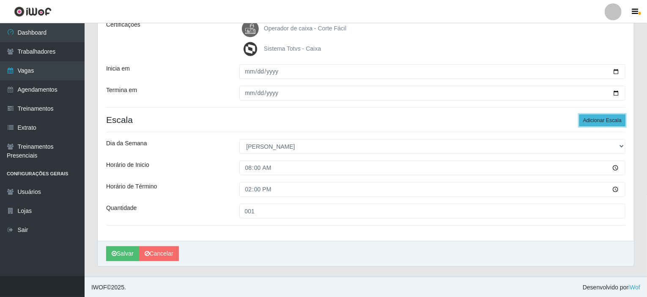
click at [587, 118] on button "Adicionar Escala" at bounding box center [602, 121] width 46 height 12
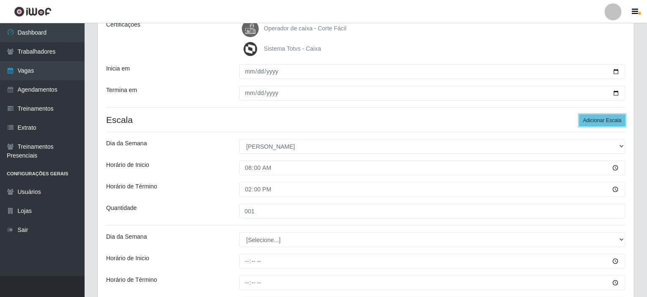
scroll to position [211, 0]
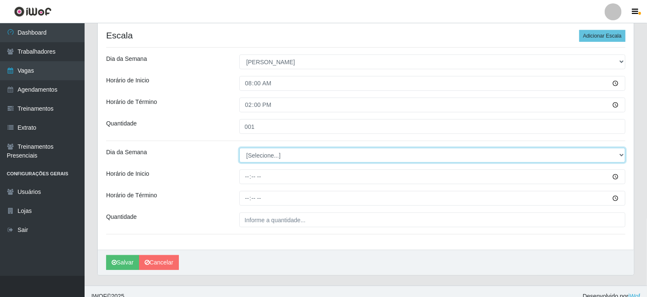
click at [622, 152] on select "[Selecione...] Segunda Terça Quarta Quinta Sexta Sábado Domingo" at bounding box center [432, 155] width 387 height 15
select select "0"
click at [239, 148] on select "[Selecione...] Segunda Terça Quarta Quinta Sexta Sábado Domingo" at bounding box center [432, 155] width 387 height 15
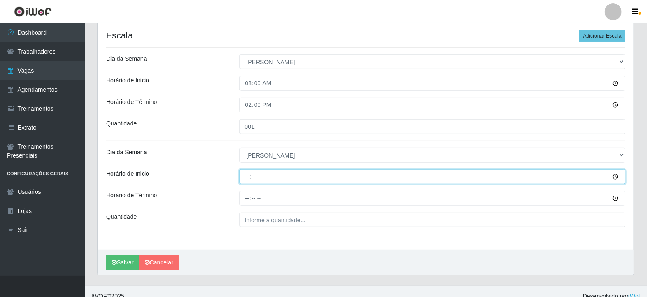
click at [247, 175] on input "Horário de Inicio" at bounding box center [432, 177] width 387 height 15
type input "12:00"
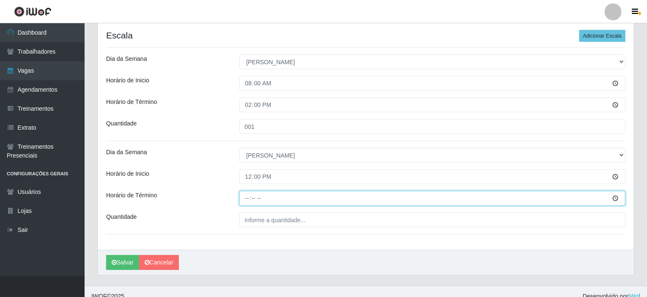
click at [247, 199] on input "Horário de Término" at bounding box center [432, 198] width 387 height 15
type input "18:00"
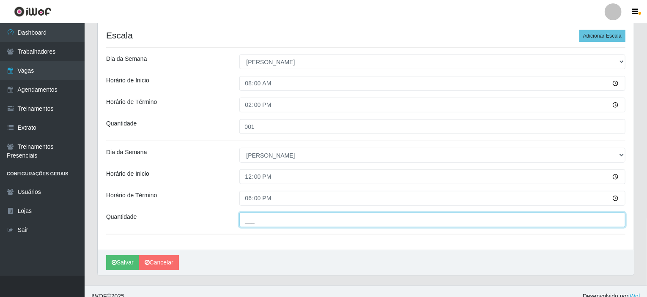
click at [255, 219] on input "___" at bounding box center [432, 220] width 387 height 15
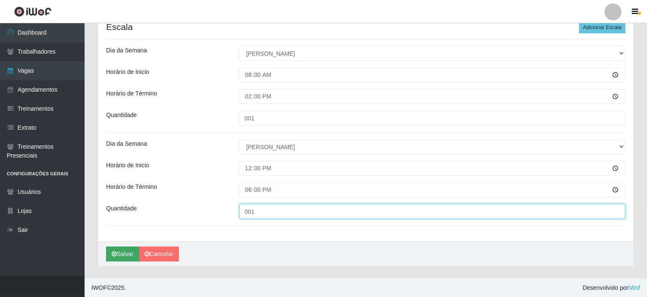
type input "001"
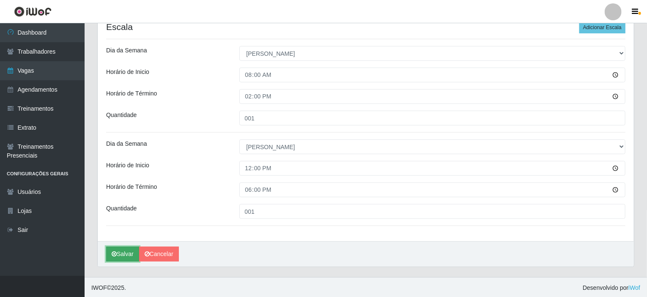
click at [126, 251] on button "Salvar" at bounding box center [122, 254] width 33 height 15
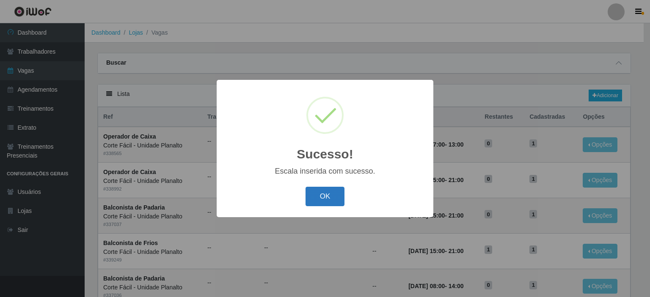
click at [322, 194] on button "OK" at bounding box center [324, 197] width 39 height 20
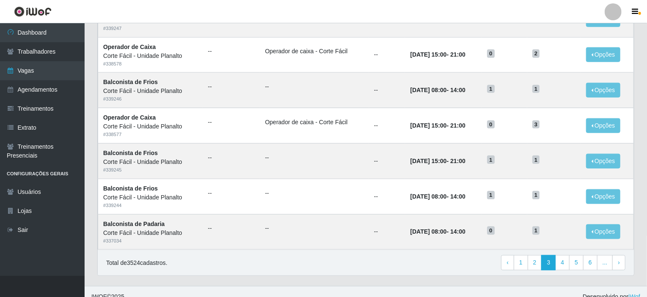
scroll to position [417, 0]
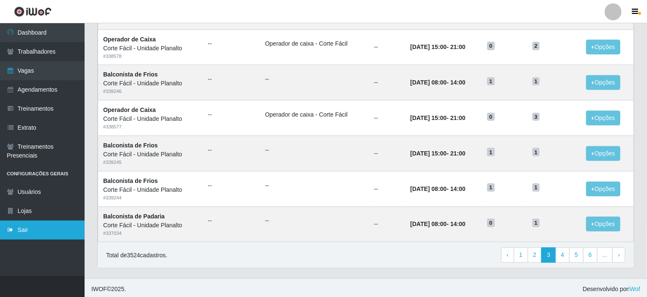
click at [30, 232] on link "Sair" at bounding box center [42, 230] width 85 height 19
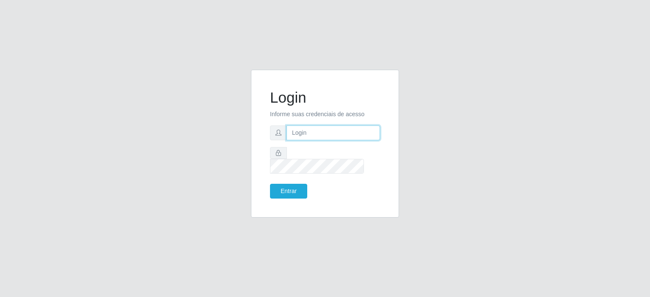
click at [321, 138] on input "text" at bounding box center [332, 133] width 93 height 15
type input "[EMAIL_ADDRESS][DOMAIN_NAME]"
click at [295, 185] on button "Entrar" at bounding box center [288, 191] width 37 height 15
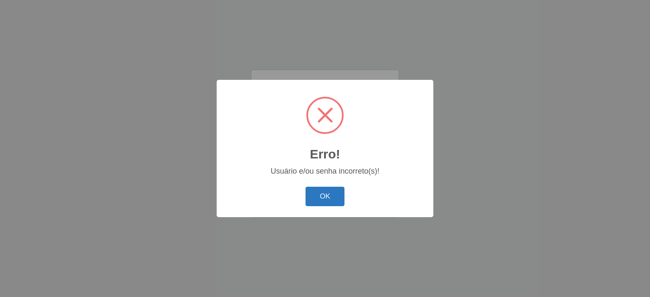
click at [339, 193] on button "OK" at bounding box center [324, 197] width 39 height 20
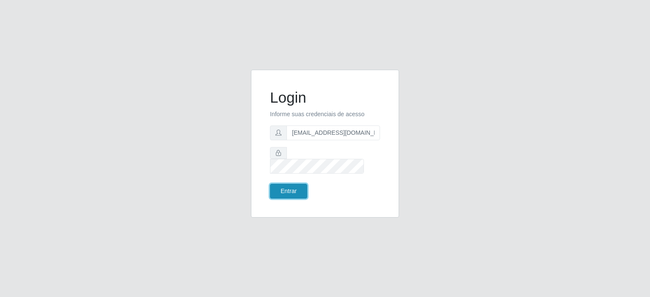
click at [292, 184] on button "Entrar" at bounding box center [288, 191] width 37 height 15
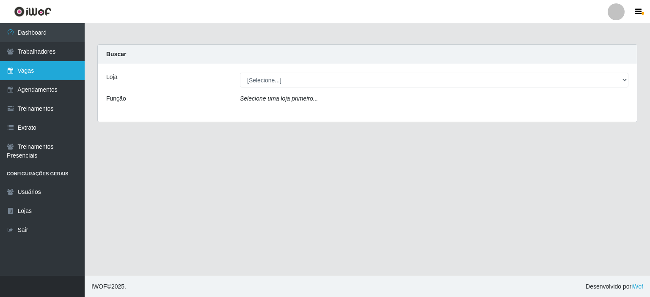
click at [49, 70] on link "Vagas" at bounding box center [42, 70] width 85 height 19
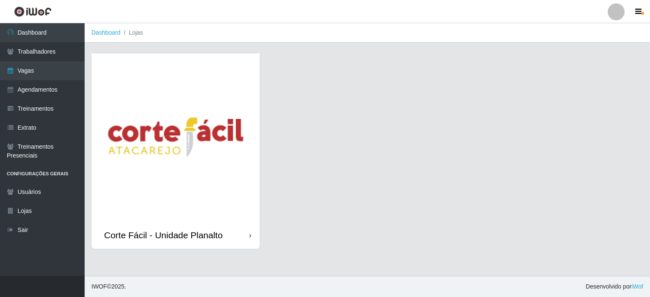
click at [164, 135] on img at bounding box center [175, 137] width 168 height 168
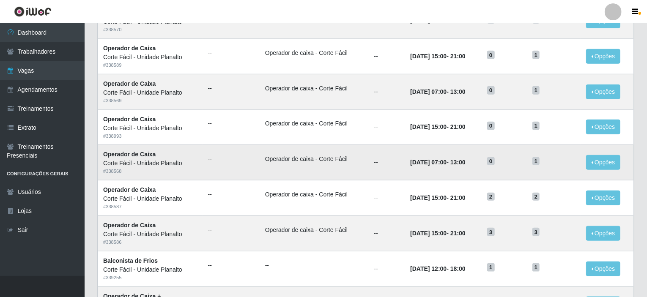
scroll to position [417, 0]
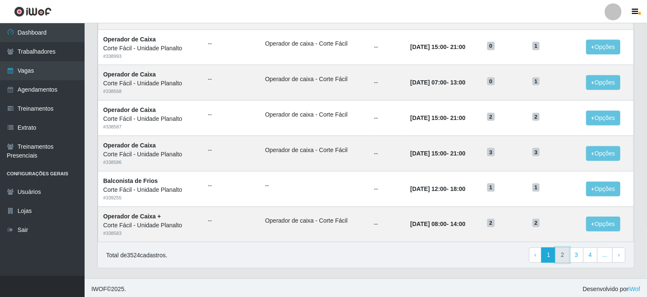
click at [568, 256] on link "2" at bounding box center [562, 255] width 14 height 15
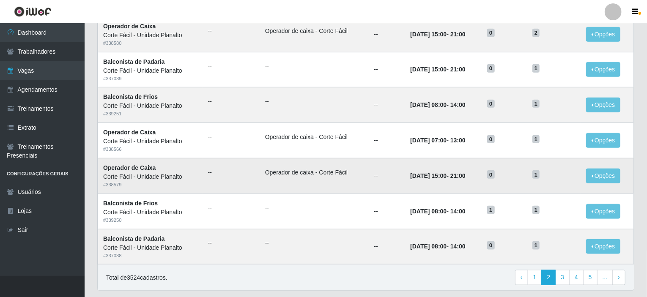
scroll to position [417, 0]
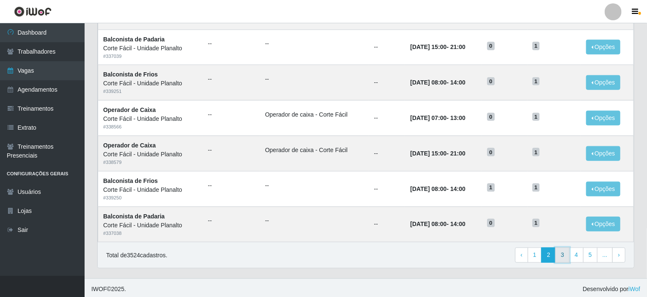
click at [565, 253] on link "3" at bounding box center [562, 255] width 14 height 15
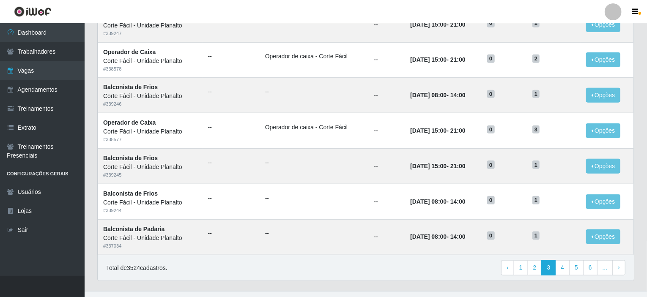
scroll to position [417, 0]
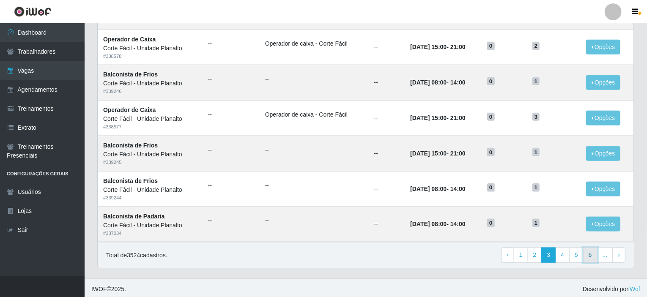
click at [595, 254] on link "6" at bounding box center [590, 255] width 14 height 15
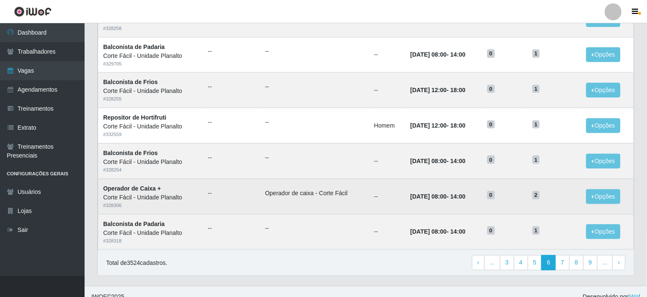
scroll to position [417, 0]
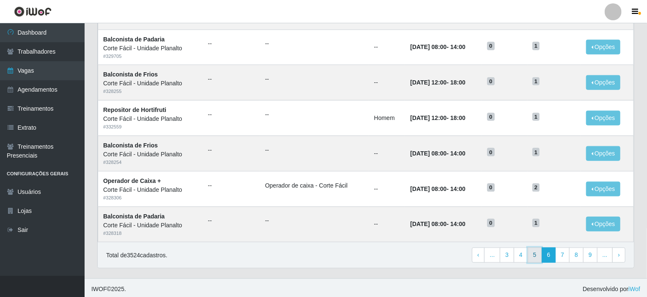
click at [536, 254] on link "5" at bounding box center [535, 255] width 14 height 15
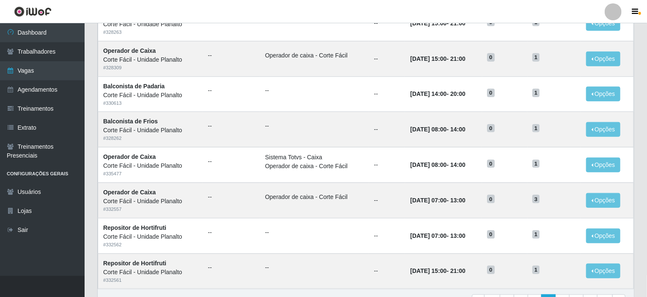
scroll to position [417, 0]
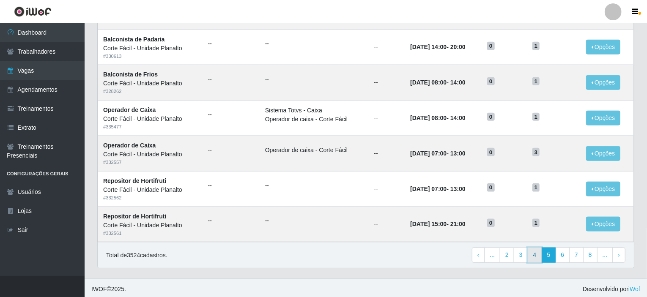
click at [538, 254] on link "4" at bounding box center [535, 255] width 14 height 15
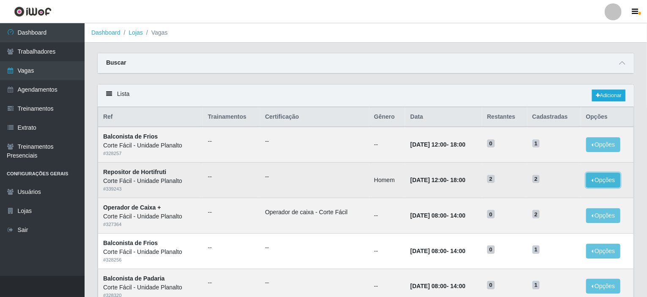
click at [613, 179] on button "Opções" at bounding box center [603, 180] width 35 height 15
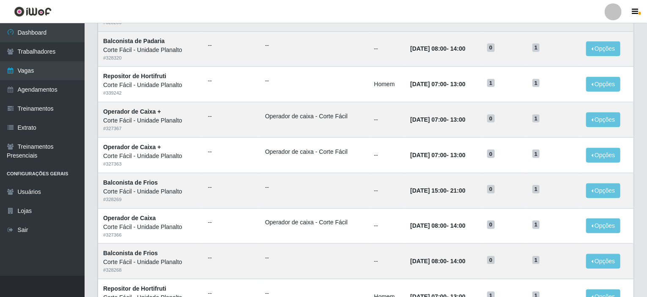
scroll to position [127, 0]
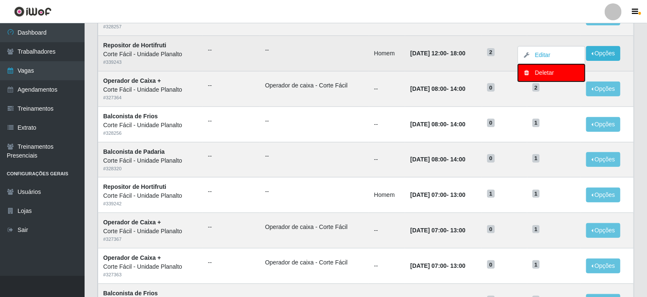
click at [557, 74] on div "Deletar" at bounding box center [551, 73] width 50 height 9
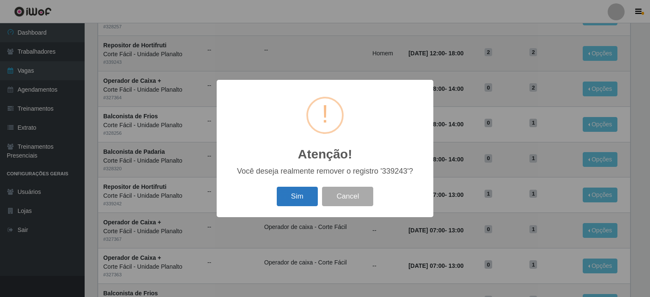
click at [303, 196] on button "Sim" at bounding box center [297, 197] width 41 height 20
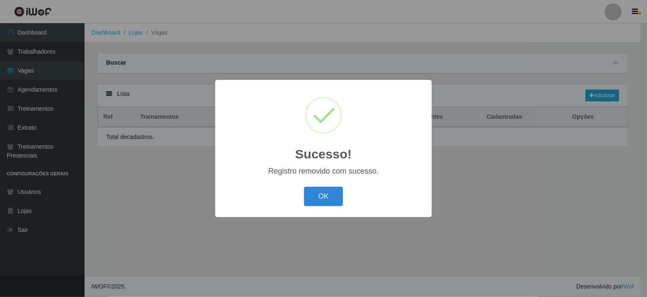
scroll to position [0, 0]
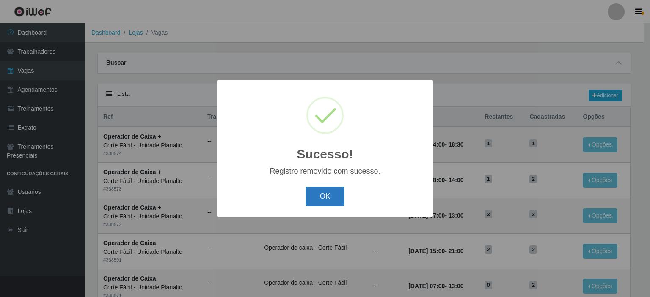
click at [321, 197] on button "OK" at bounding box center [324, 197] width 39 height 20
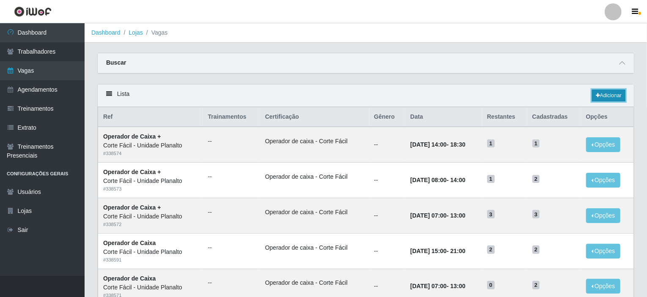
click at [612, 92] on link "Adicionar" at bounding box center [608, 96] width 33 height 12
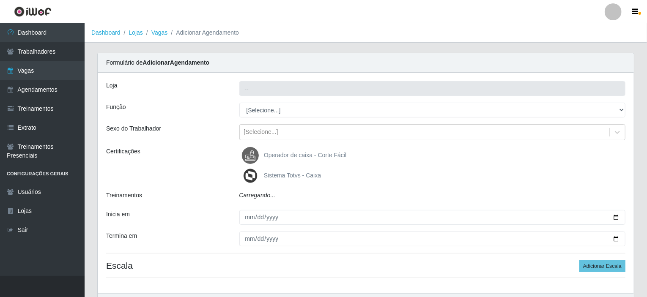
type input "Corte Fácil - Unidade Planalto"
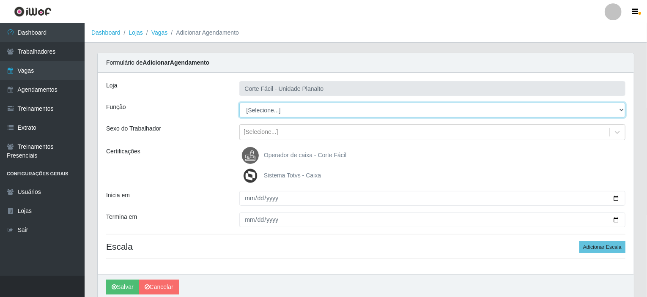
click at [622, 109] on select "[Selecione...] ASG ASG + ASG ++ Auxiliar de Estacionamento Auxiliar de Estacion…" at bounding box center [432, 110] width 387 height 15
select select "107"
click at [239, 103] on select "[Selecione...] ASG ASG + ASG ++ Auxiliar de Estacionamento Auxiliar de Estacion…" at bounding box center [432, 110] width 387 height 15
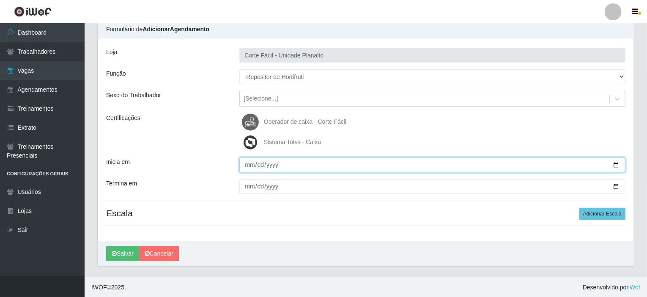
click at [614, 163] on input "Inicia em" at bounding box center [432, 165] width 387 height 15
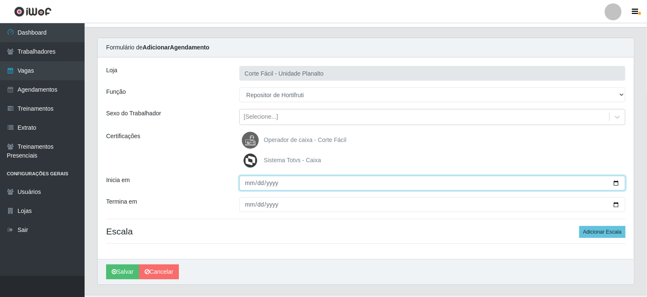
scroll to position [0, 0]
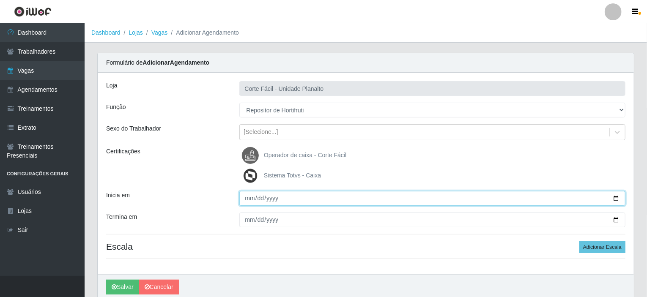
click at [614, 195] on input "Inicia em" at bounding box center [432, 198] width 387 height 15
type input "[DATE]"
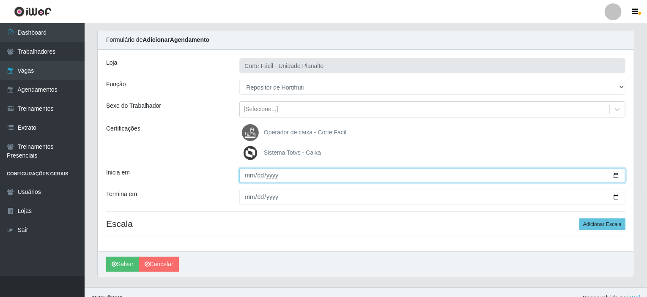
scroll to position [33, 0]
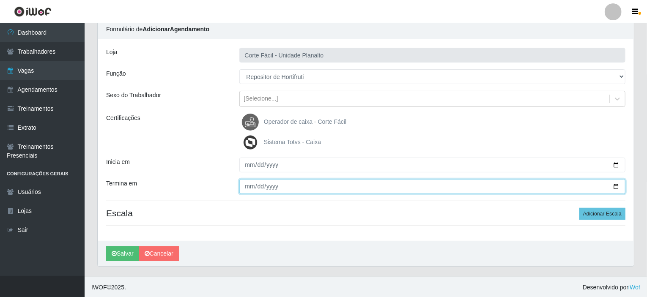
click at [620, 186] on input "Termina em" at bounding box center [432, 186] width 387 height 15
type input "[DATE]"
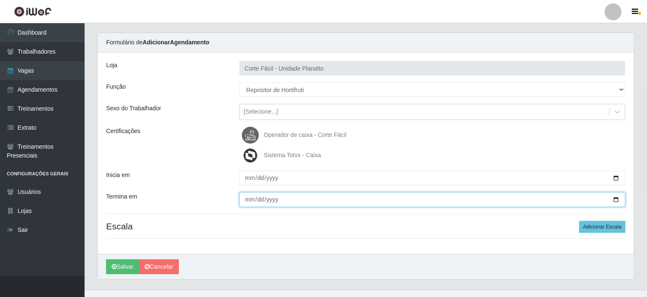
scroll to position [0, 0]
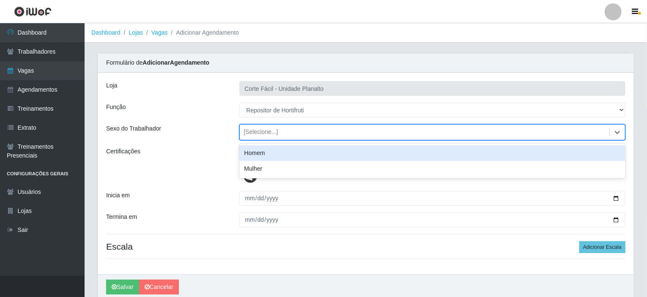
click at [323, 127] on div "[Selecione...]" at bounding box center [425, 133] width 370 height 14
click at [294, 157] on div "Homem" at bounding box center [432, 153] width 387 height 16
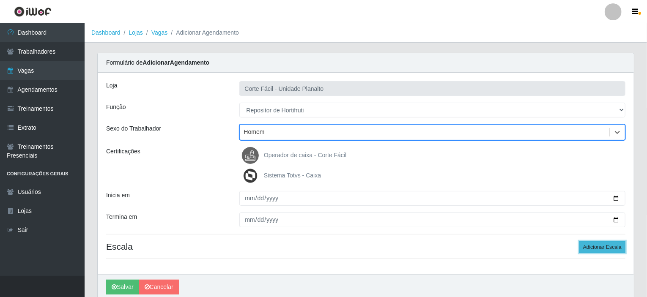
click at [601, 246] on button "Adicionar Escala" at bounding box center [602, 247] width 46 height 12
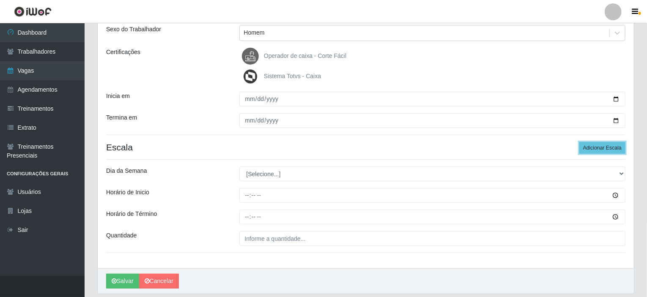
scroll to position [85, 0]
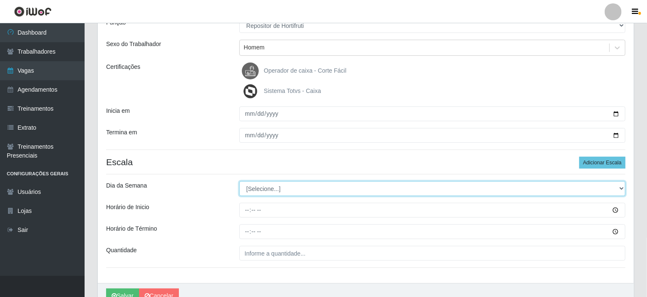
click at [620, 187] on select "[Selecione...] Segunda Terça Quarta Quinta Sexta Sábado Domingo" at bounding box center [432, 188] width 387 height 15
select select "0"
click at [239, 181] on select "[Selecione...] Segunda Terça Quarta Quinta Sexta Sábado Domingo" at bounding box center [432, 188] width 387 height 15
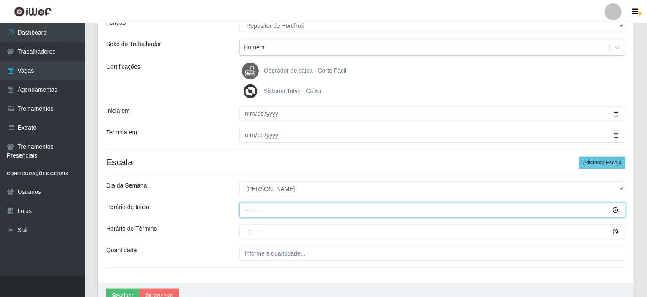
click at [252, 208] on input "Horário de Inicio" at bounding box center [432, 210] width 387 height 15
click at [245, 209] on input "Horário de Inicio" at bounding box center [432, 210] width 387 height 15
type input "12:00"
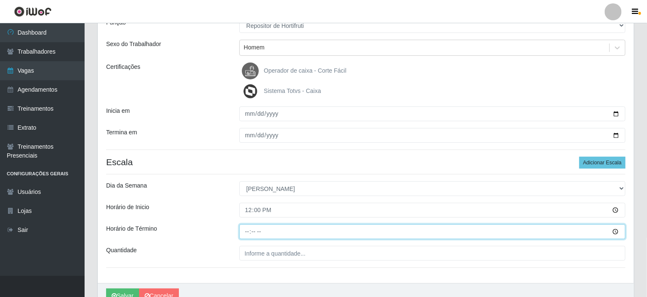
click at [248, 231] on input "Horário de Término" at bounding box center [432, 232] width 387 height 15
type input "18:00"
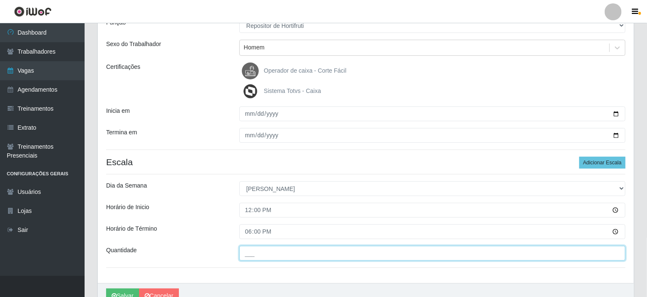
click at [247, 252] on input "___" at bounding box center [432, 253] width 387 height 15
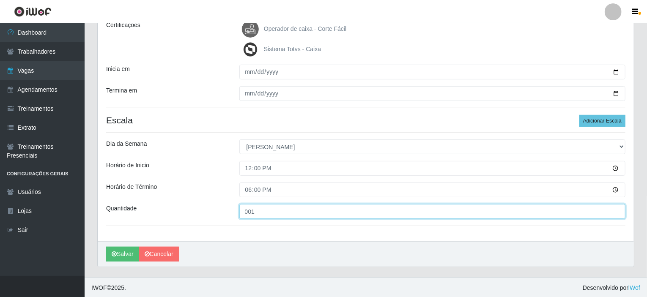
scroll to position [127, 0]
type input "001"
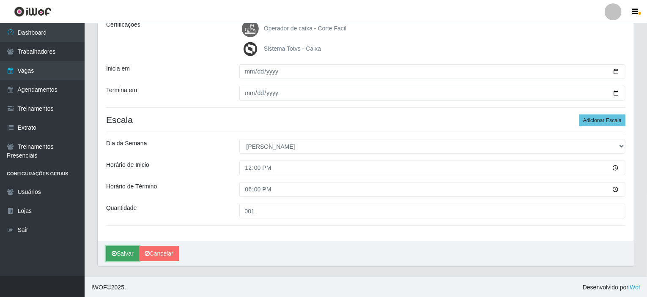
click at [125, 253] on button "Salvar" at bounding box center [122, 254] width 33 height 15
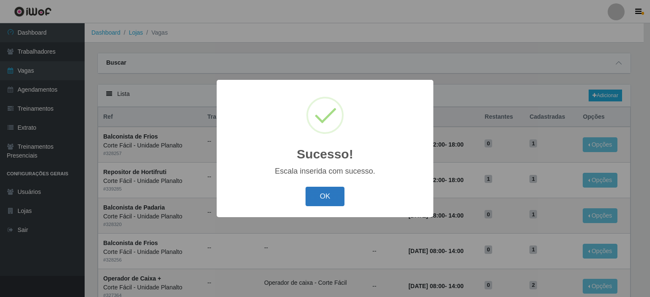
click at [329, 200] on button "OK" at bounding box center [324, 197] width 39 height 20
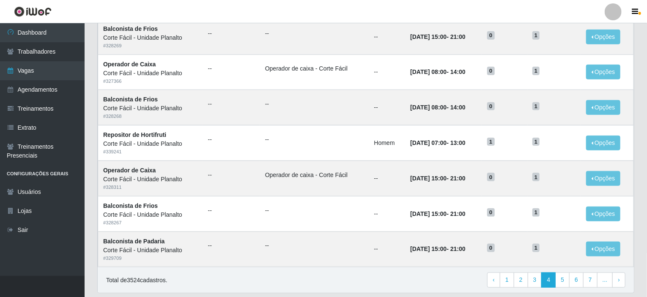
scroll to position [417, 0]
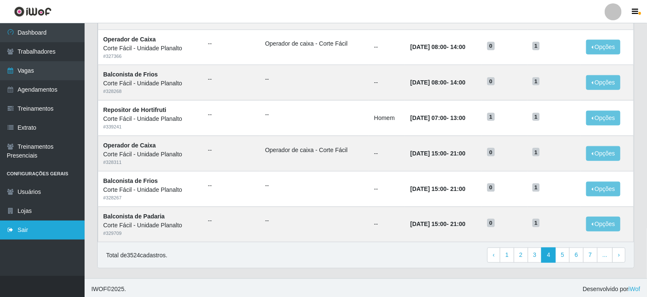
click at [17, 229] on link "Sair" at bounding box center [42, 230] width 85 height 19
